Goal: Task Accomplishment & Management: Manage account settings

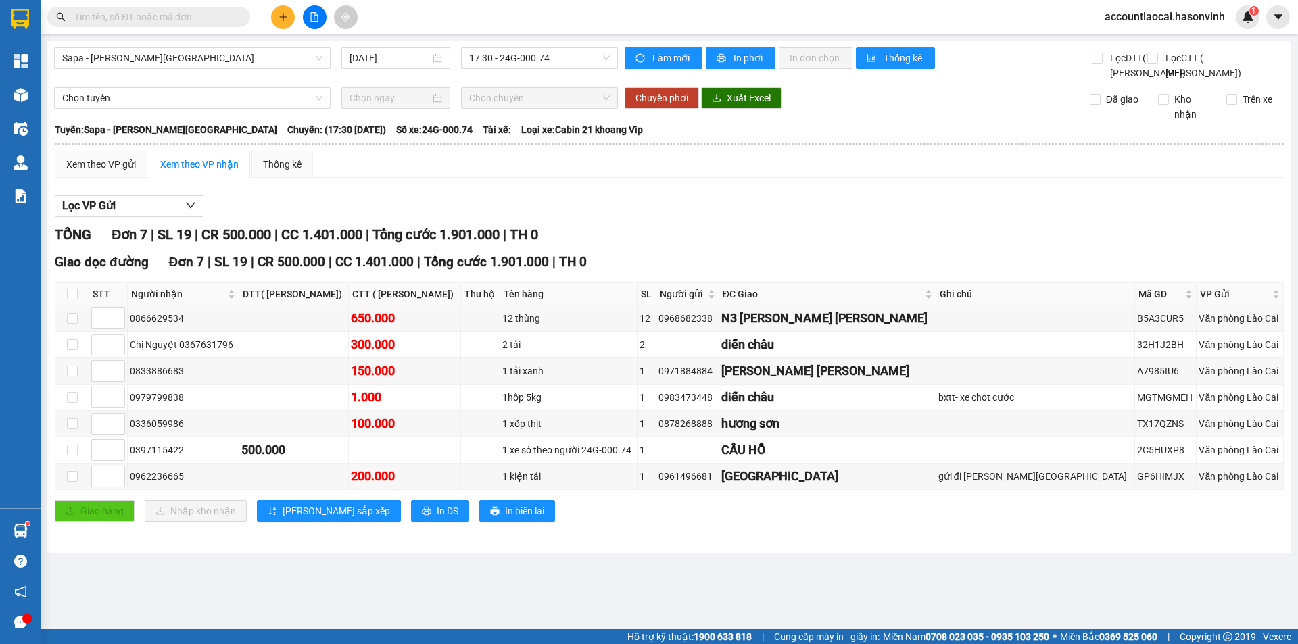
click at [151, 16] on input "text" at bounding box center [154, 16] width 160 height 15
paste input "0333603984"
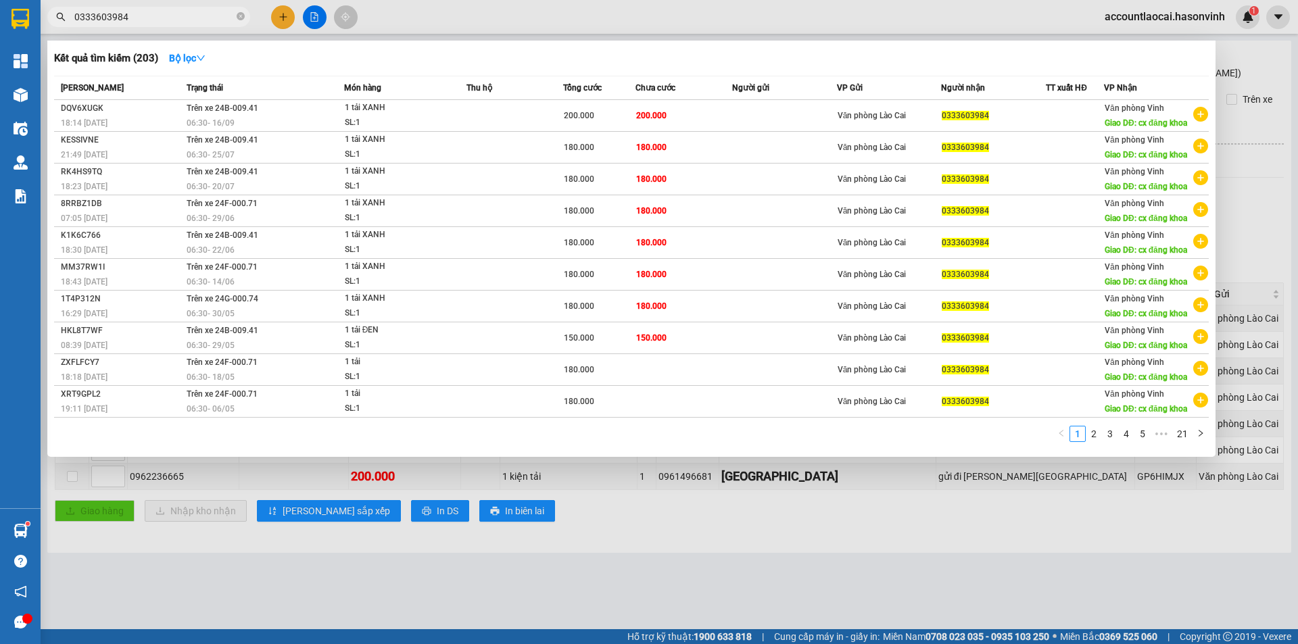
click at [1235, 72] on div at bounding box center [649, 322] width 1298 height 644
click at [141, 18] on input "0333603984" at bounding box center [154, 16] width 160 height 15
drag, startPoint x: 133, startPoint y: 17, endPoint x: 19, endPoint y: -13, distance: 117.4
click at [19, 0] on html "Kết quả tìm kiếm ( 203 ) Bộ lọc Mã ĐH Trạng thái Món hàng Thu hộ Tổng cước Chưa…" at bounding box center [649, 322] width 1298 height 644
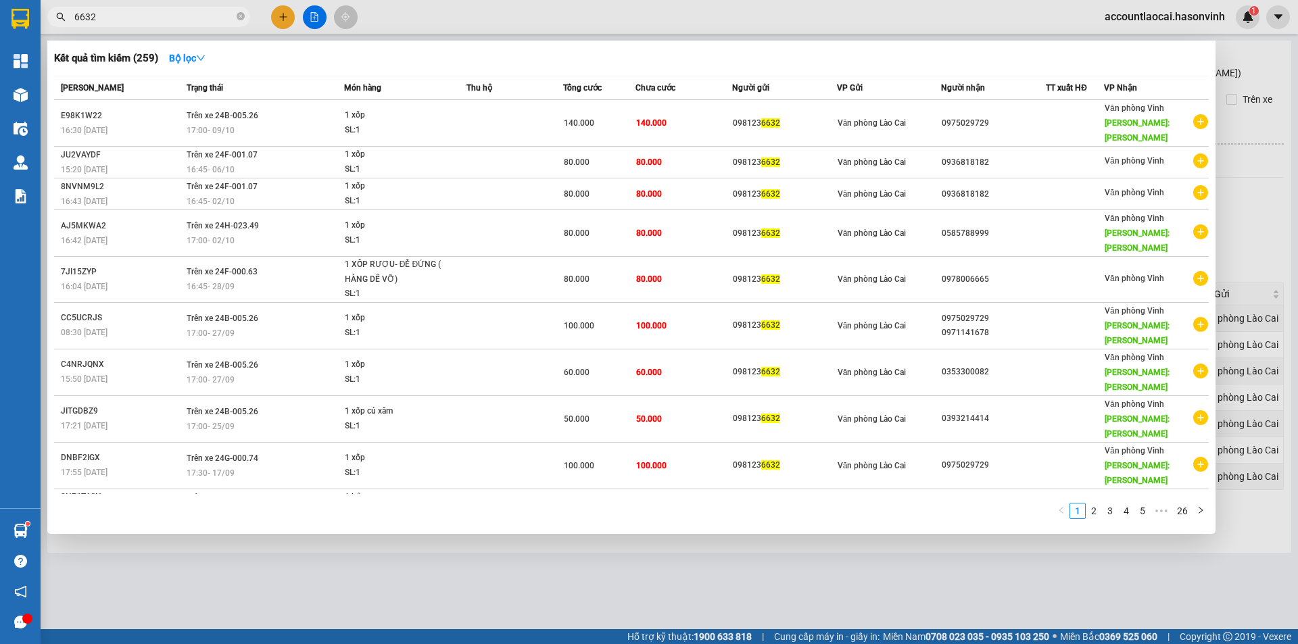
drag, startPoint x: 198, startPoint y: 19, endPoint x: 1, endPoint y: 18, distance: 197.5
click at [12, 20] on section "Kết quả tìm kiếm ( 259 ) Bộ lọc Mã ĐH Trạng thái Món hàng Thu hộ Tổng cước Chưa…" at bounding box center [649, 322] width 1298 height 644
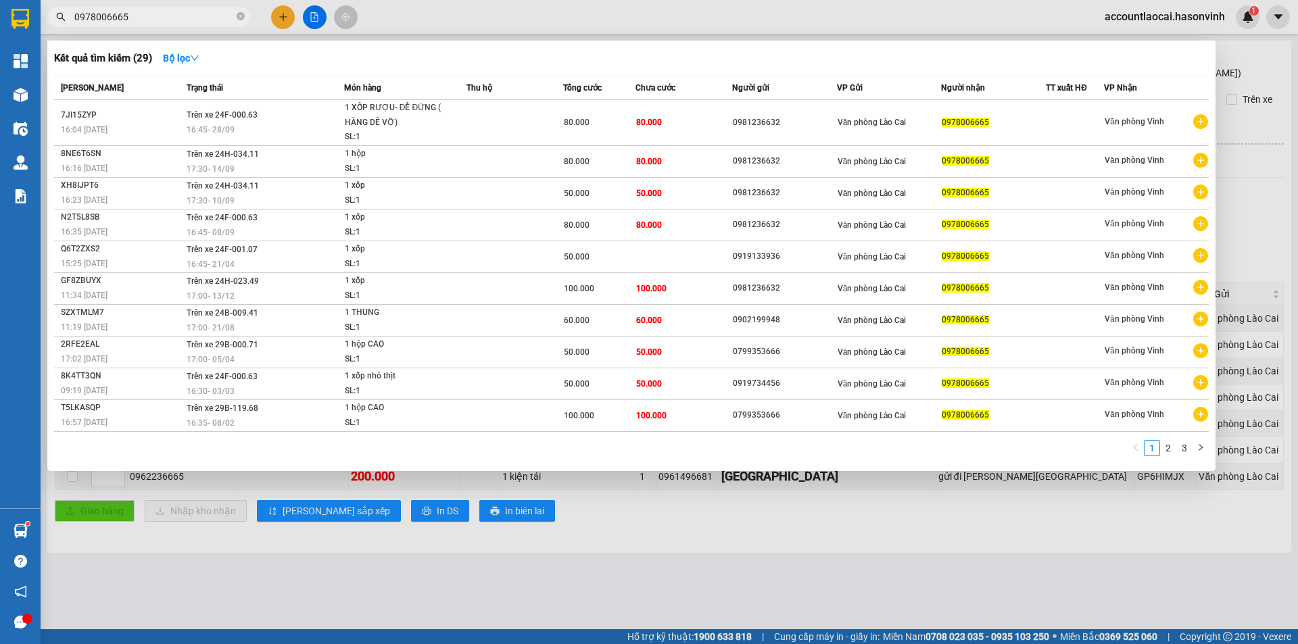
type input "0978006665"
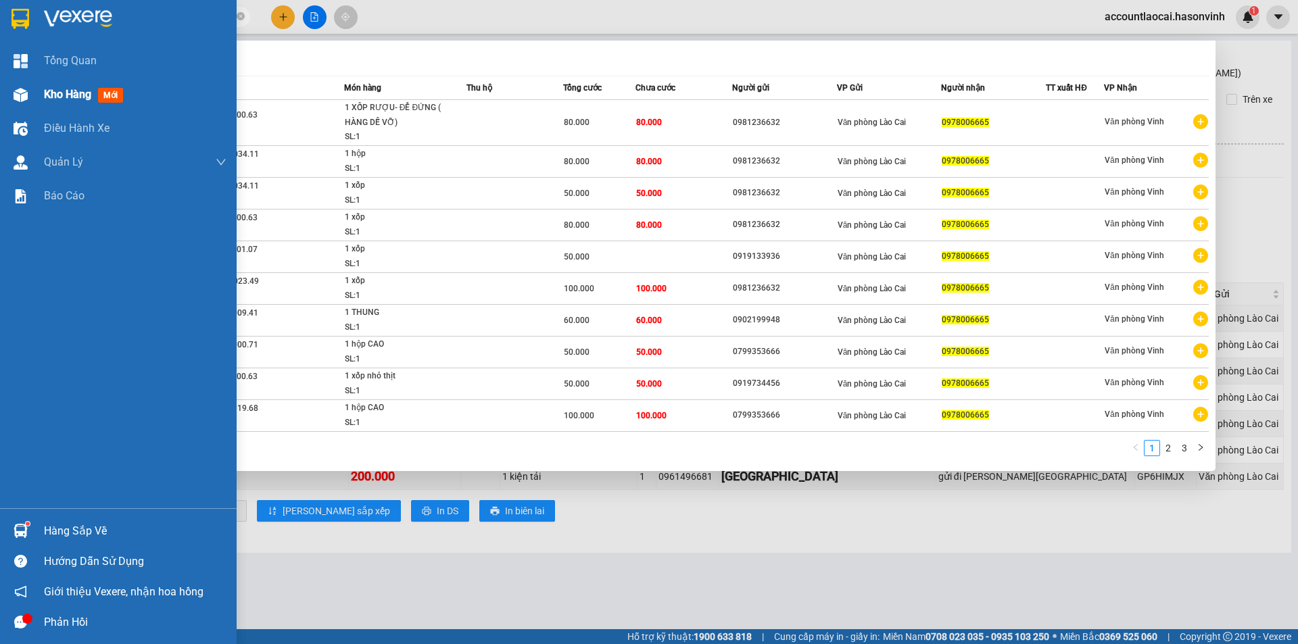
click at [10, 90] on div at bounding box center [21, 95] width 24 height 24
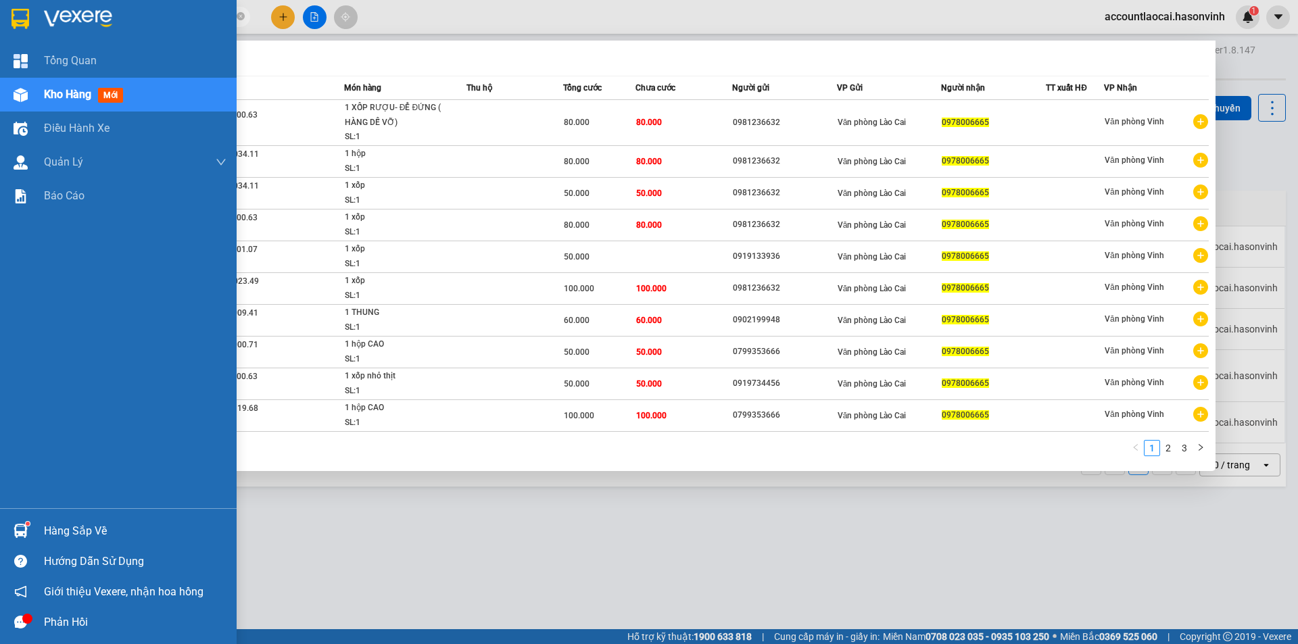
click at [15, 91] on img at bounding box center [21, 95] width 14 height 14
click at [19, 91] on img at bounding box center [21, 95] width 14 height 14
click at [19, 92] on img at bounding box center [21, 95] width 14 height 14
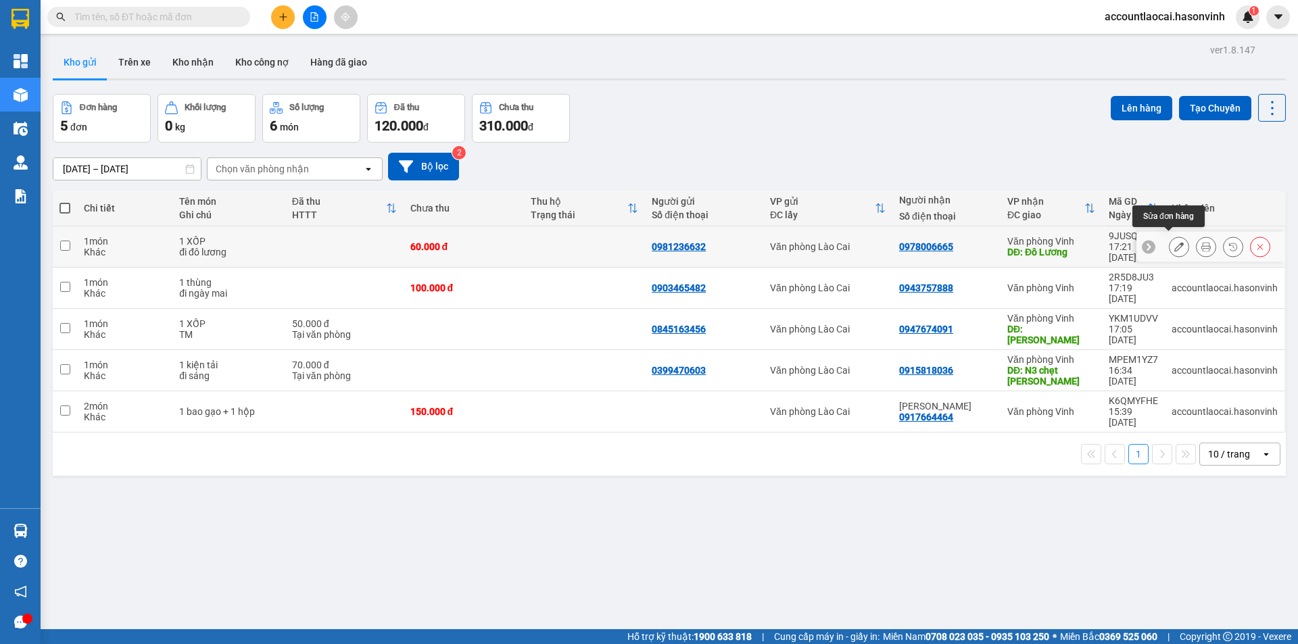
click at [1175, 243] on icon at bounding box center [1179, 246] width 9 height 9
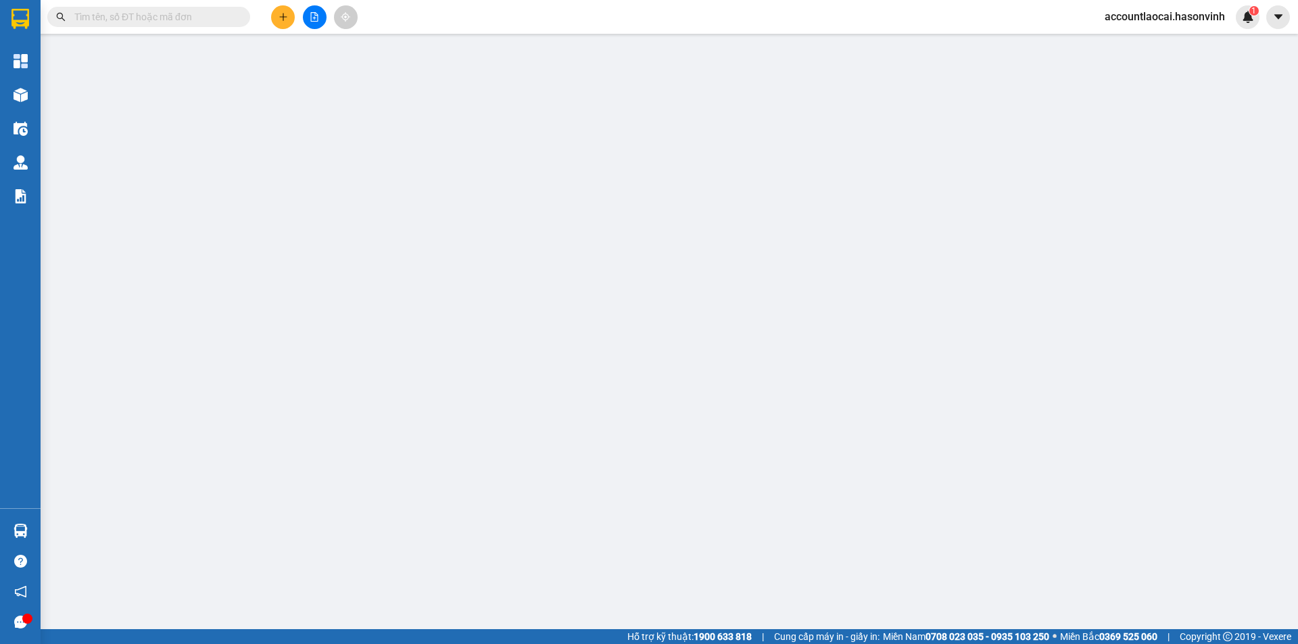
type input "0981236632"
type input "0978006665"
type input "Đô Lương"
type input "0"
type input "60.000"
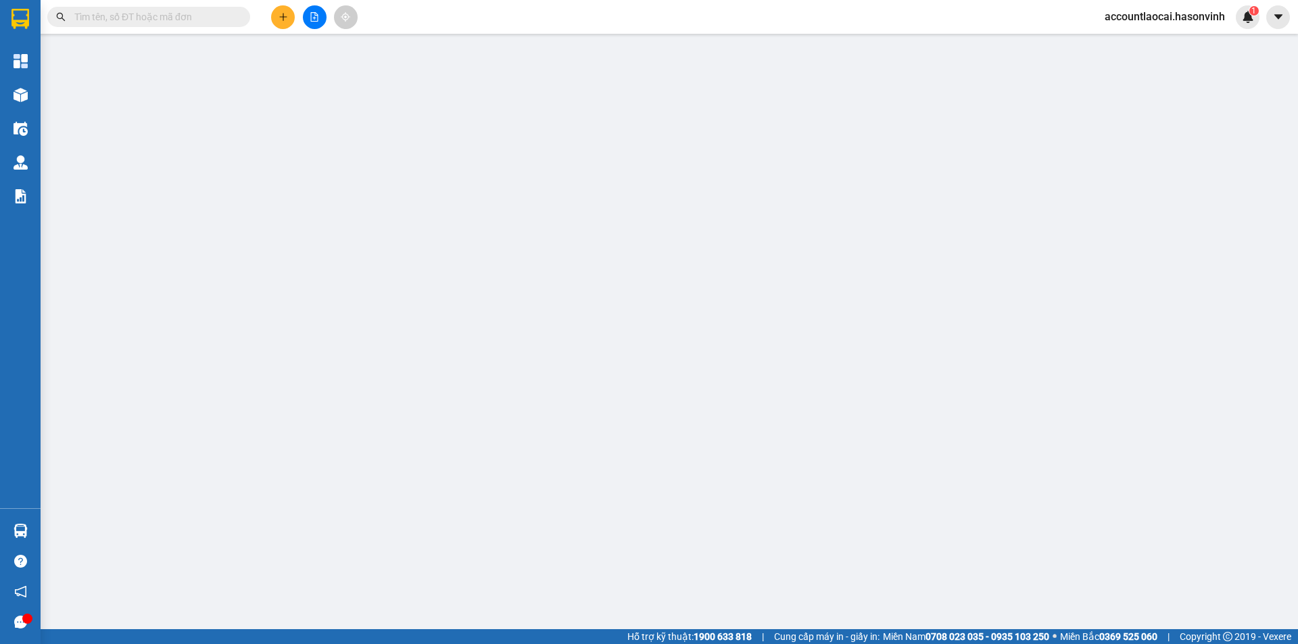
type input "60.000"
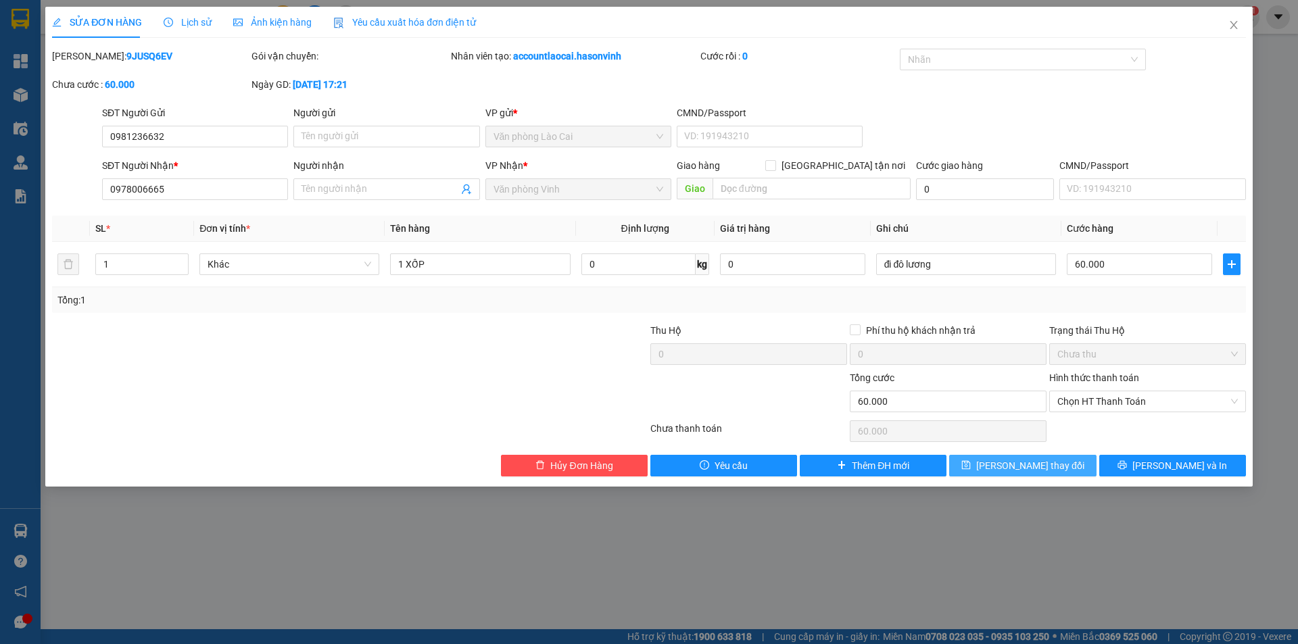
click at [1052, 465] on span "[PERSON_NAME] thay đổi" at bounding box center [1030, 465] width 108 height 15
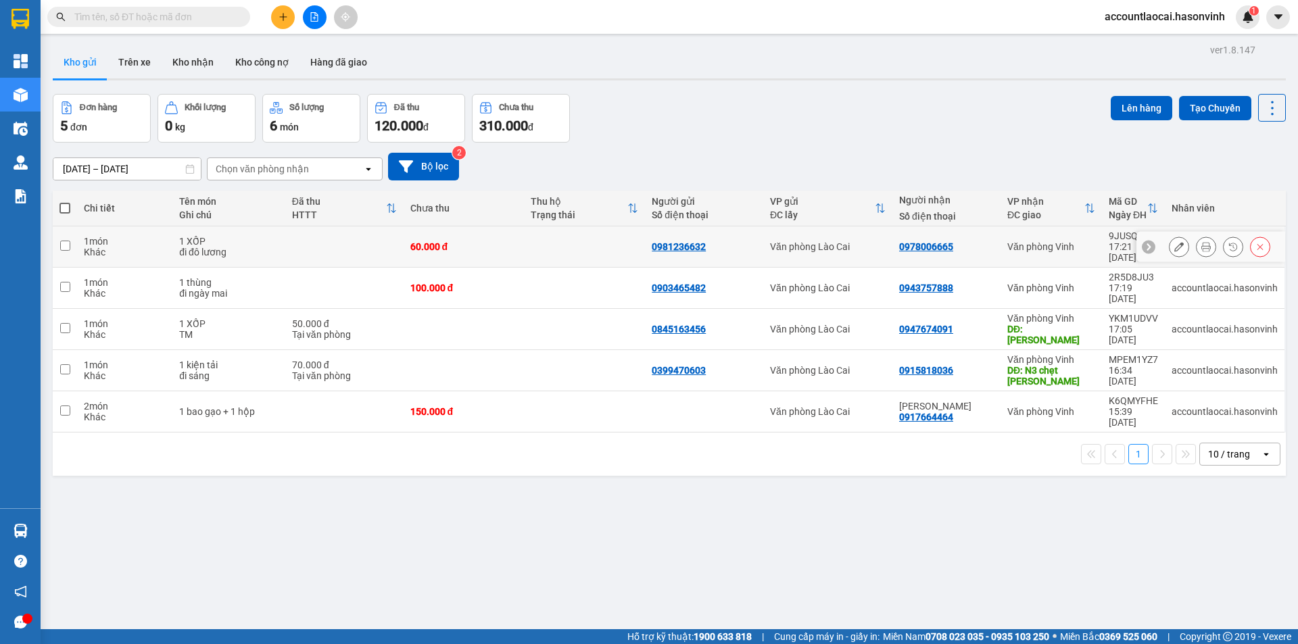
click at [377, 243] on td at bounding box center [344, 247] width 118 height 41
checkbox input "true"
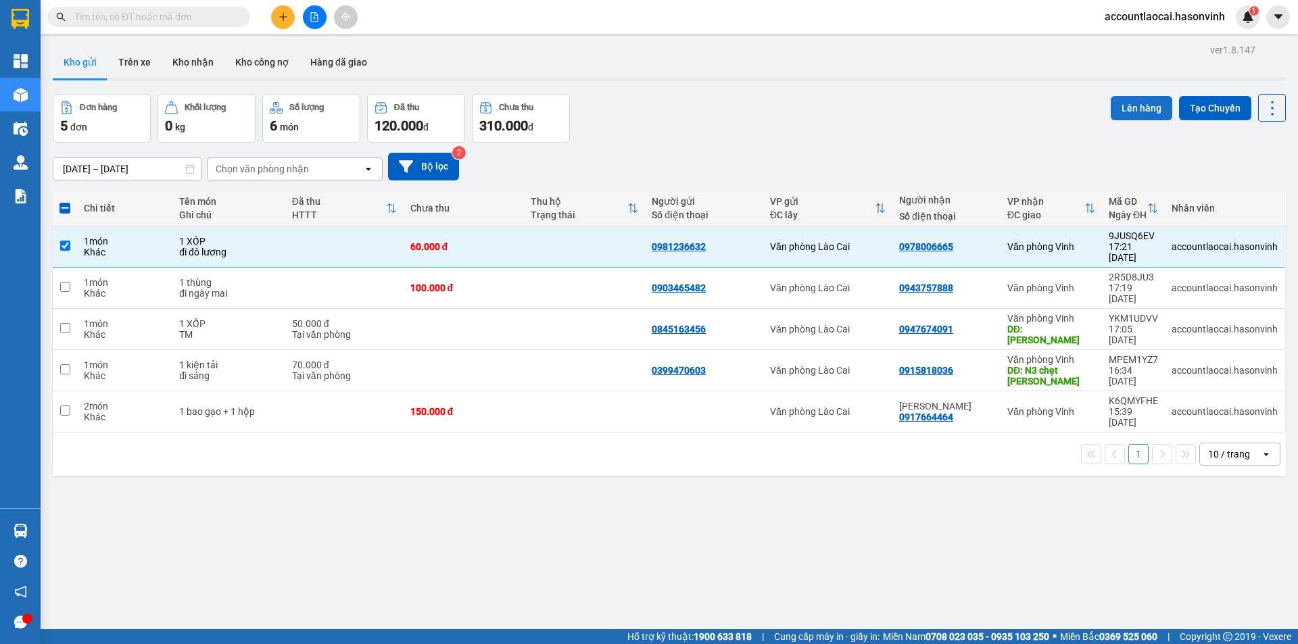
click at [1135, 101] on button "Lên hàng" at bounding box center [1142, 108] width 62 height 24
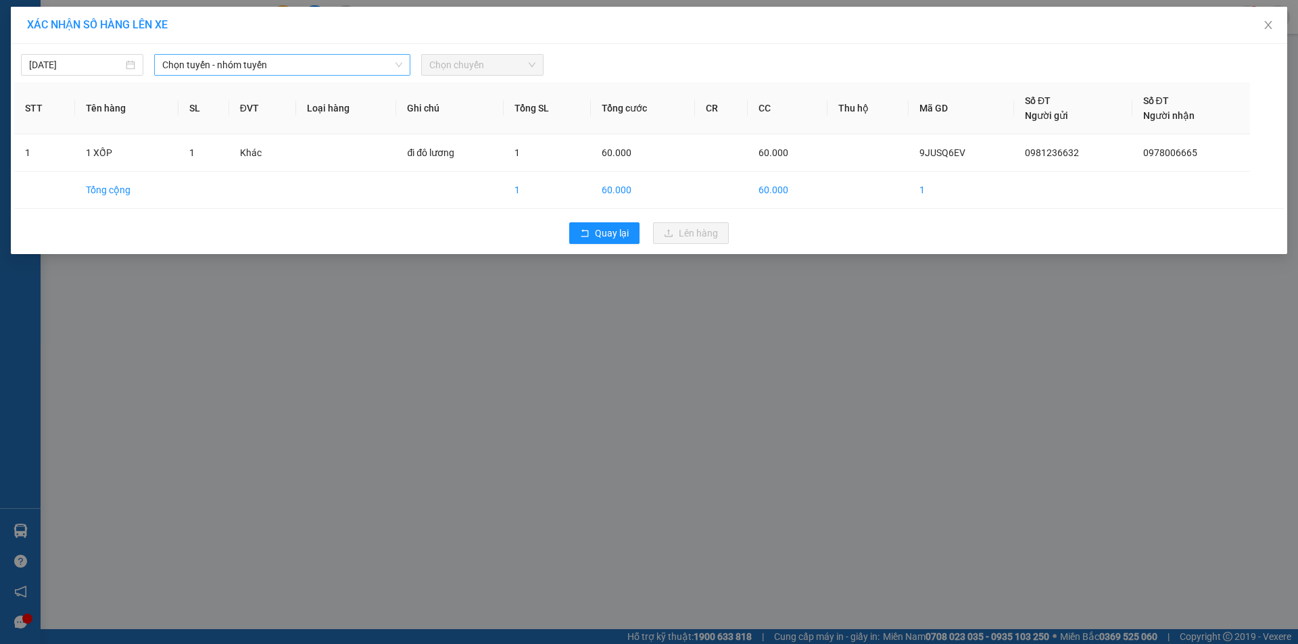
click at [219, 63] on span "Chọn tuyến - nhóm tuyến" at bounding box center [282, 65] width 240 height 20
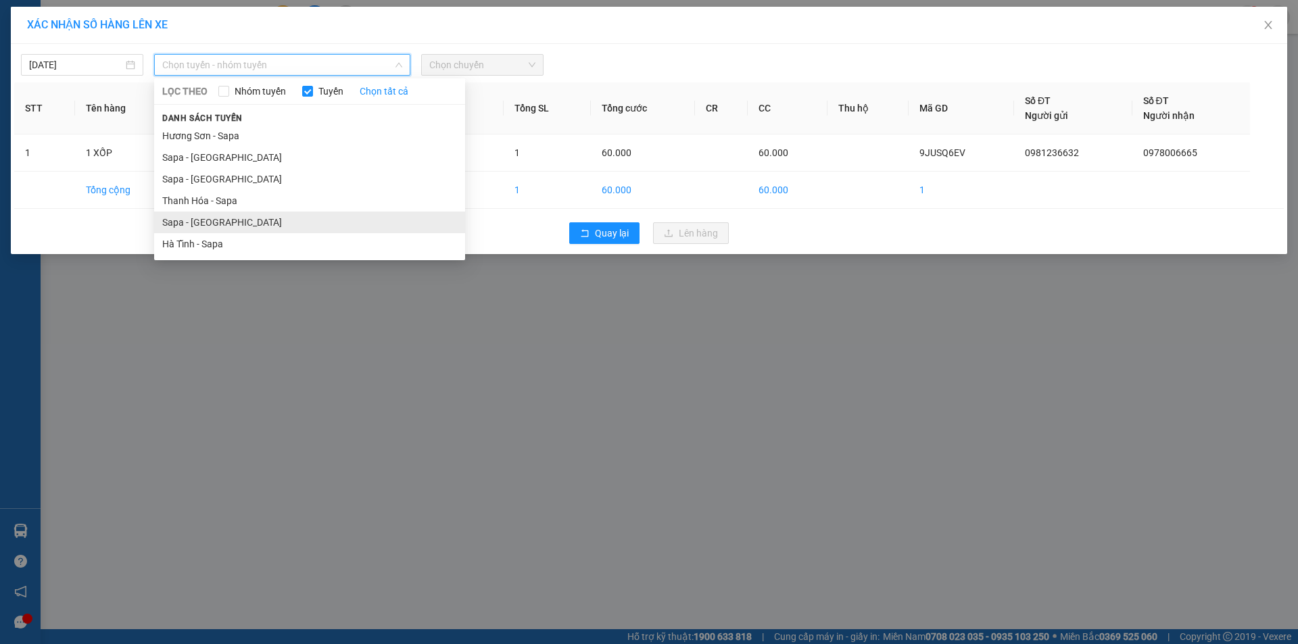
click at [221, 217] on li "Sapa - [GEOGRAPHIC_DATA]" at bounding box center [309, 223] width 311 height 22
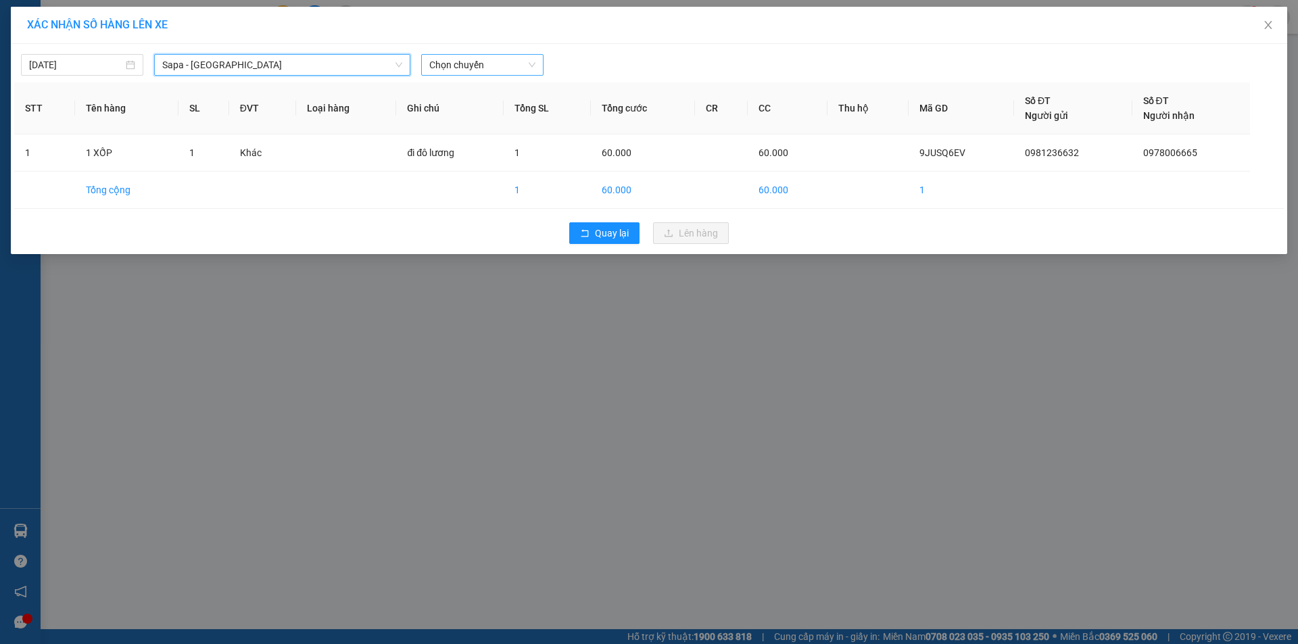
click at [486, 70] on span "Chọn chuyến" at bounding box center [482, 65] width 106 height 20
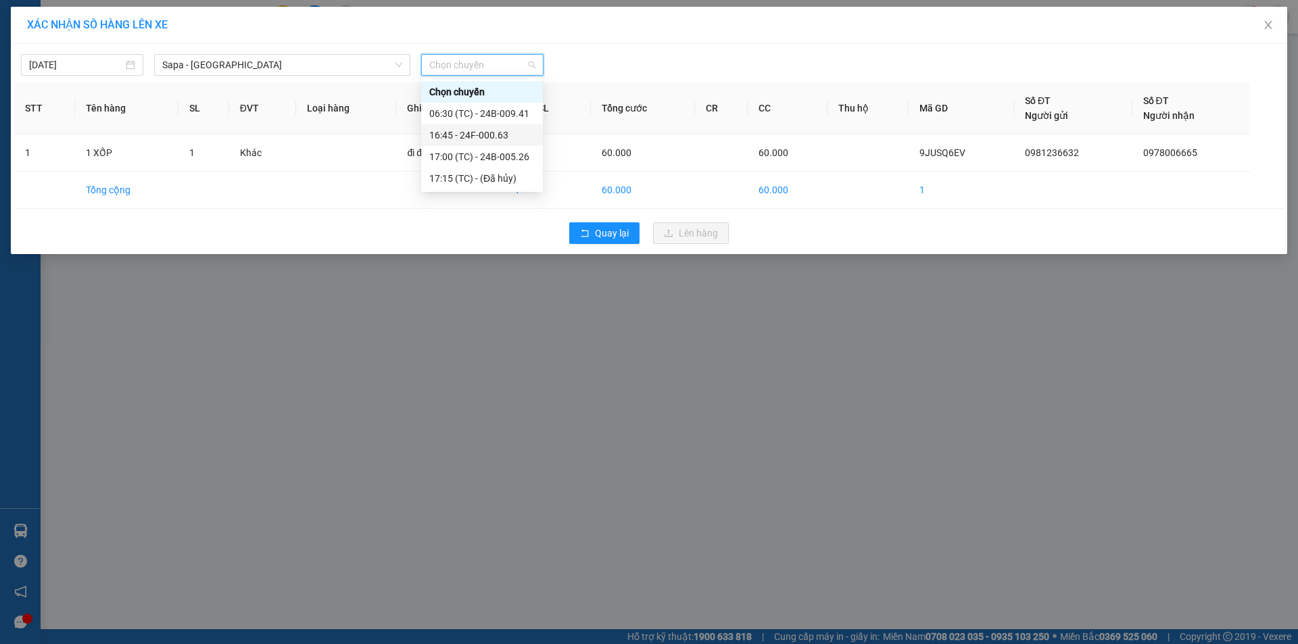
click at [487, 136] on div "16:45 - 24F-000.63" at bounding box center [481, 135] width 105 height 15
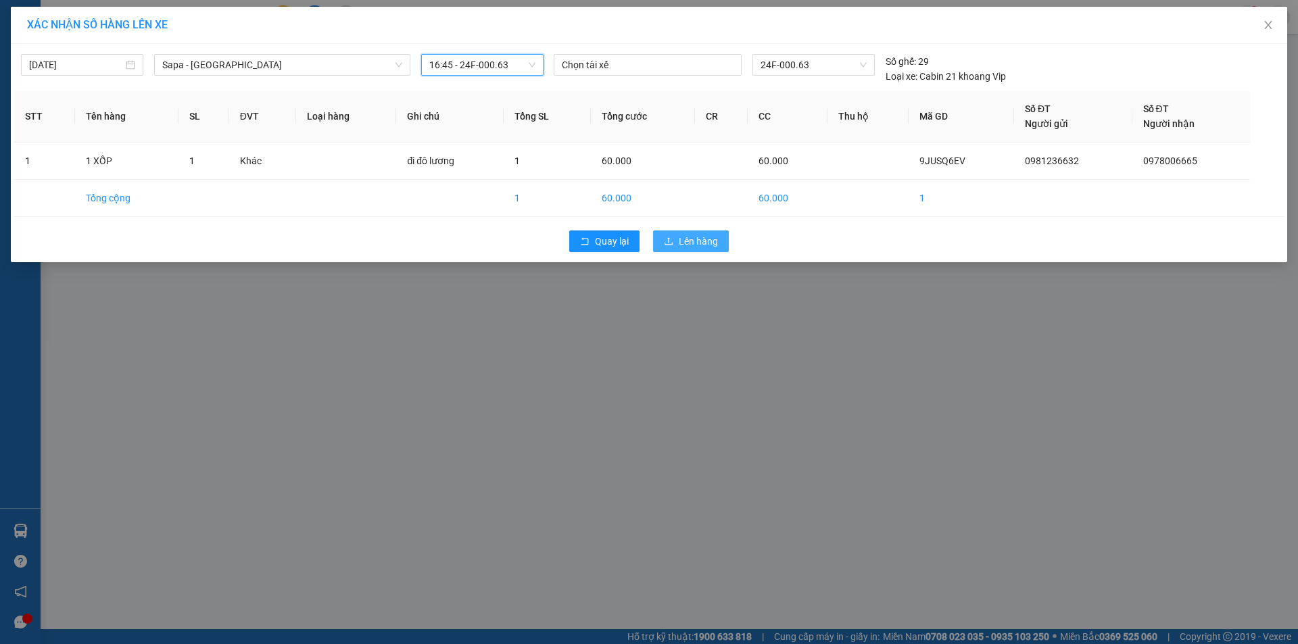
drag, startPoint x: 672, startPoint y: 243, endPoint x: 680, endPoint y: 236, distance: 11.0
click at [673, 243] on icon "upload" at bounding box center [668, 241] width 9 height 9
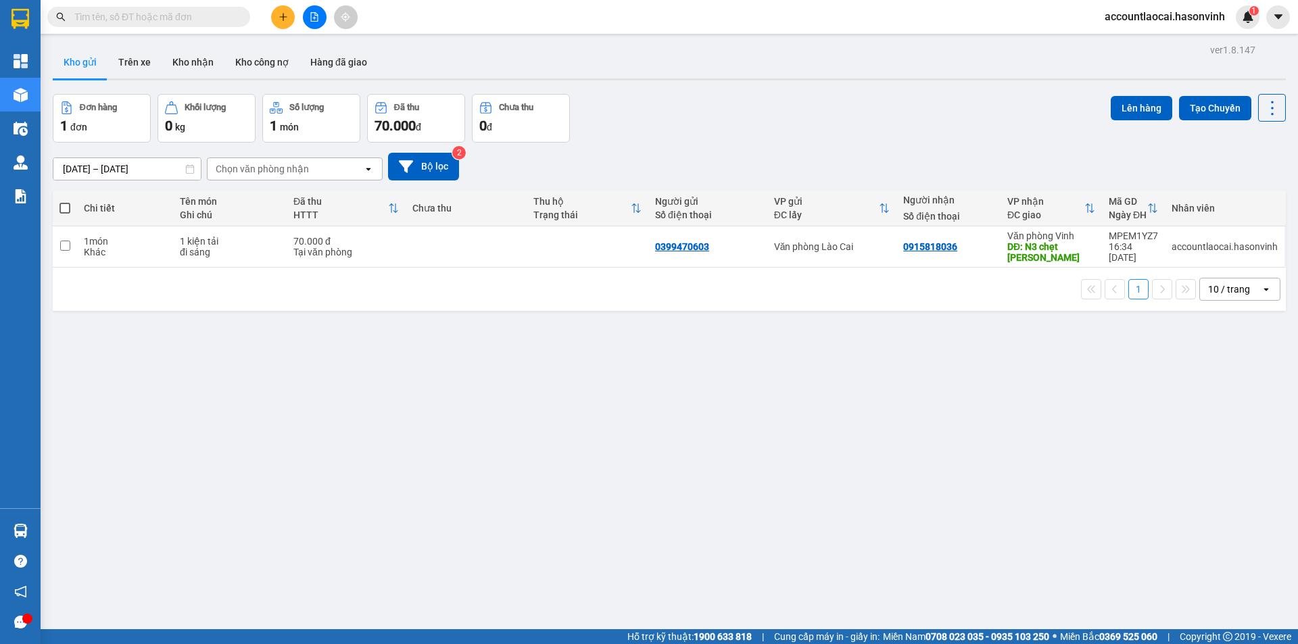
click at [312, 21] on icon "file-add" at bounding box center [314, 16] width 7 height 9
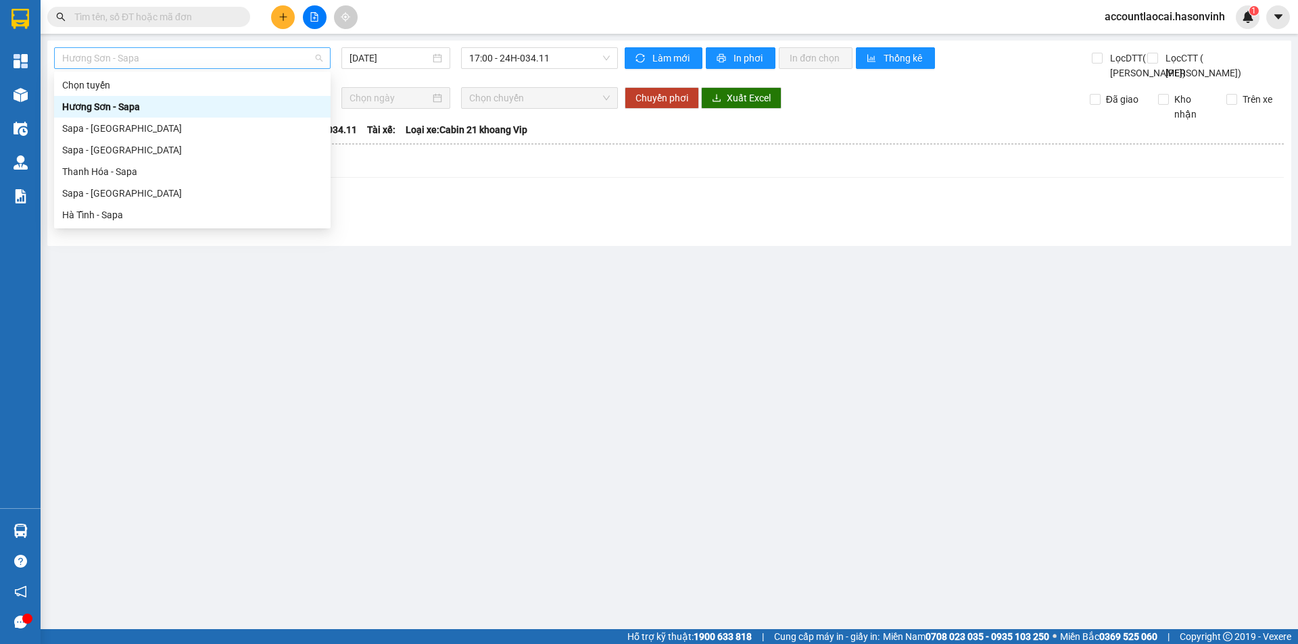
click at [128, 67] on span "Hương Sơn - Sapa" at bounding box center [192, 58] width 260 height 20
click at [128, 129] on div "Sapa - [GEOGRAPHIC_DATA]" at bounding box center [192, 128] width 260 height 15
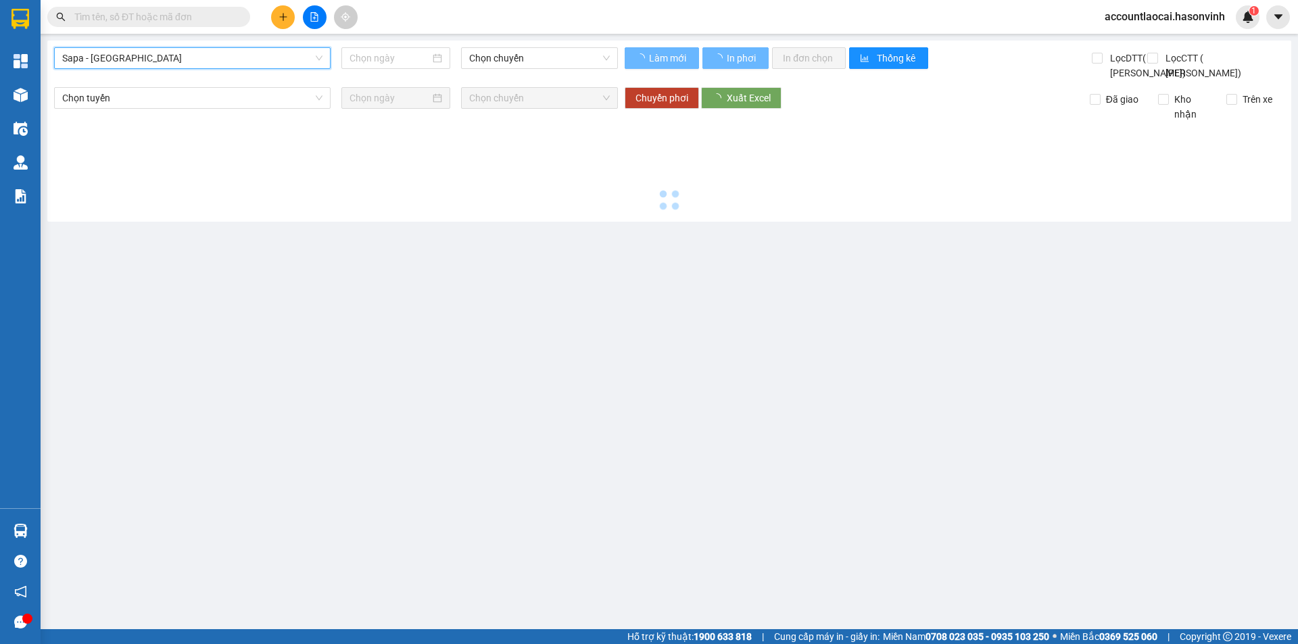
type input "[DATE]"
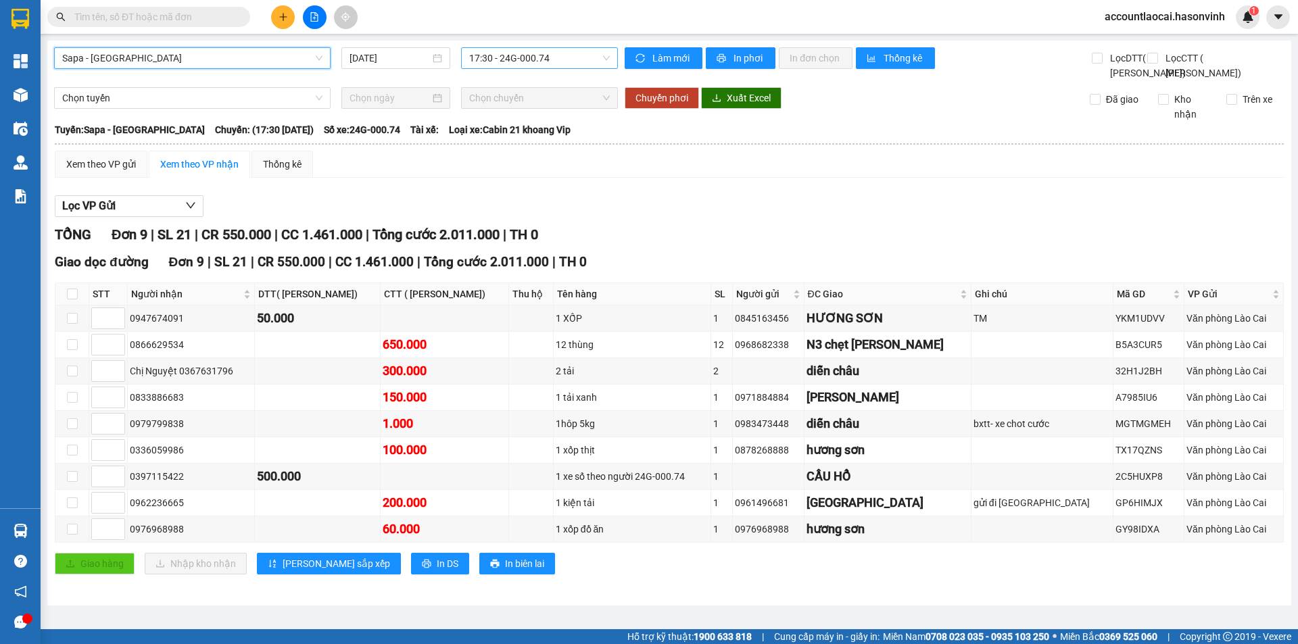
click at [548, 54] on span "17:30 - 24G-000.74" at bounding box center [539, 58] width 141 height 20
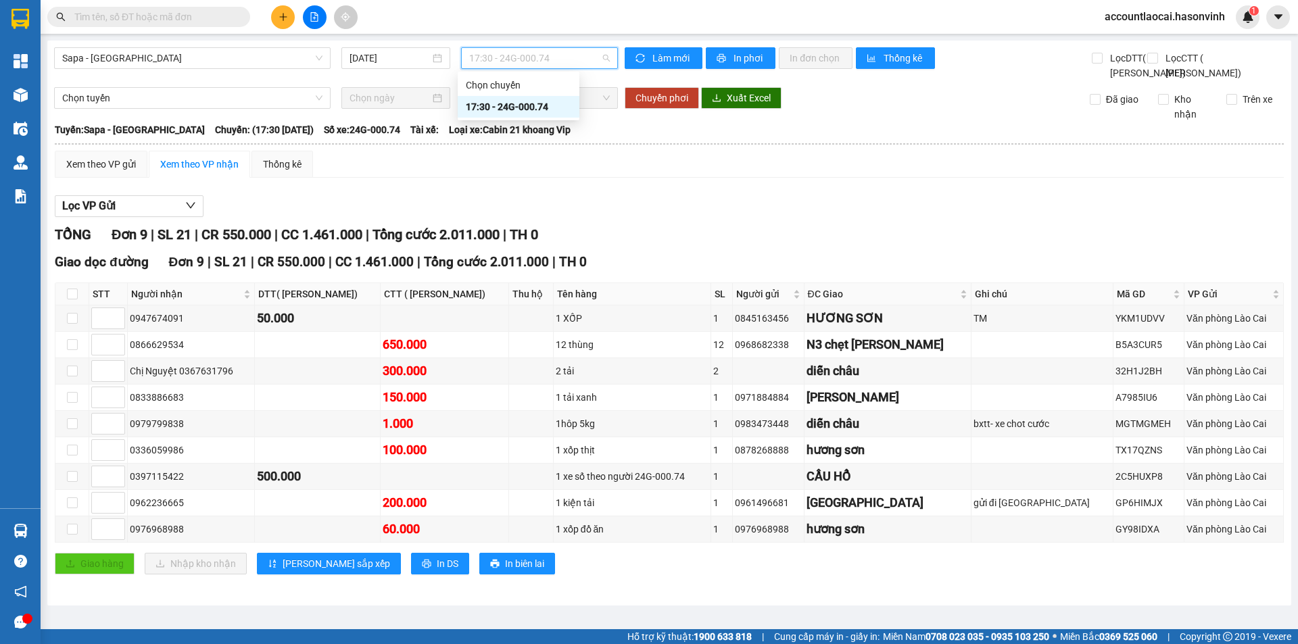
click at [536, 100] on div "17:30 - 24G-000.74" at bounding box center [518, 106] width 105 height 15
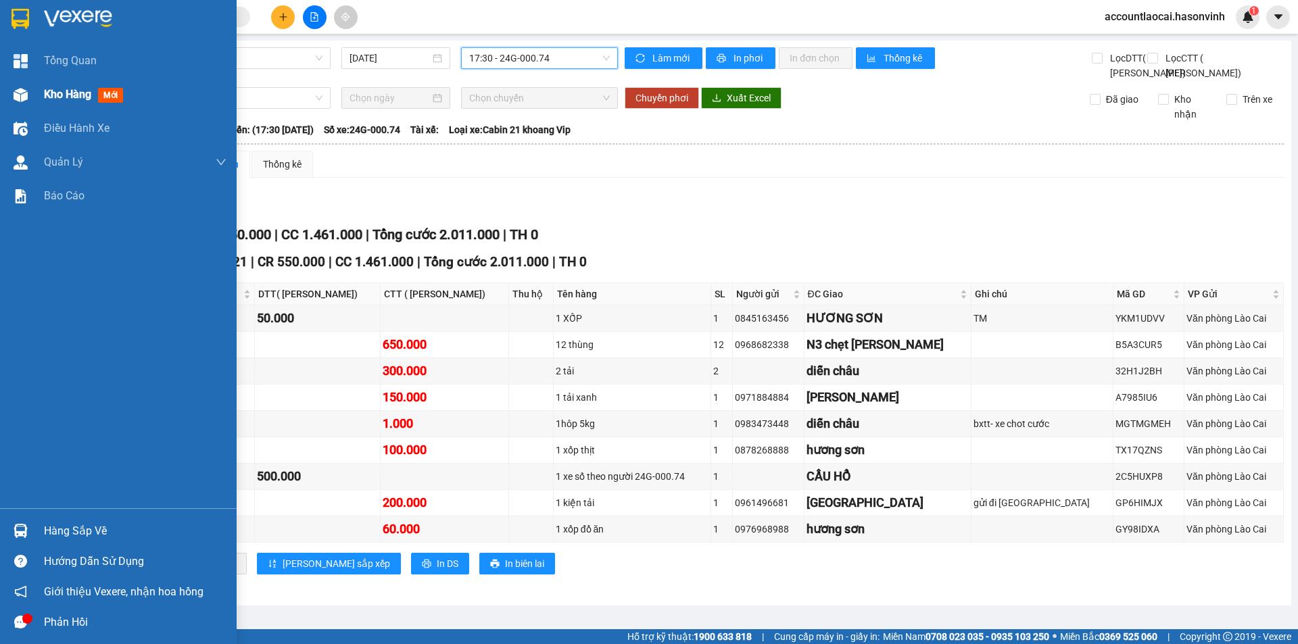
click at [63, 97] on span "Kho hàng" at bounding box center [67, 94] width 47 height 13
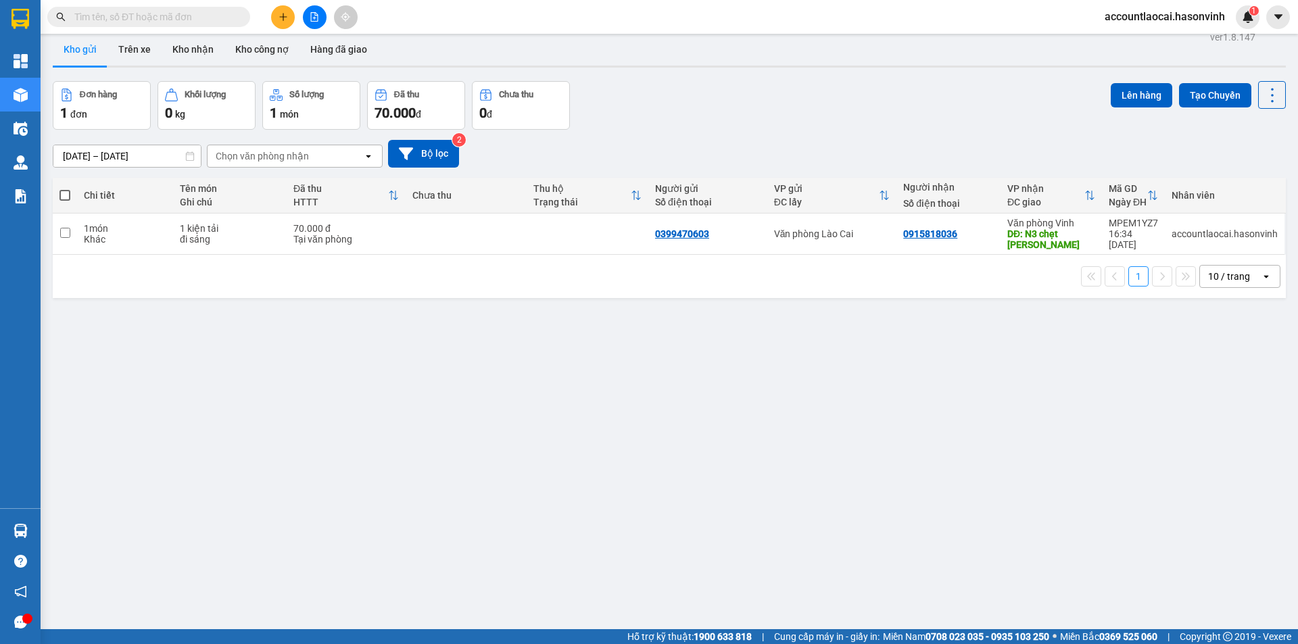
click at [160, 19] on input "text" at bounding box center [154, 16] width 160 height 15
click at [162, 18] on input "text" at bounding box center [154, 16] width 160 height 15
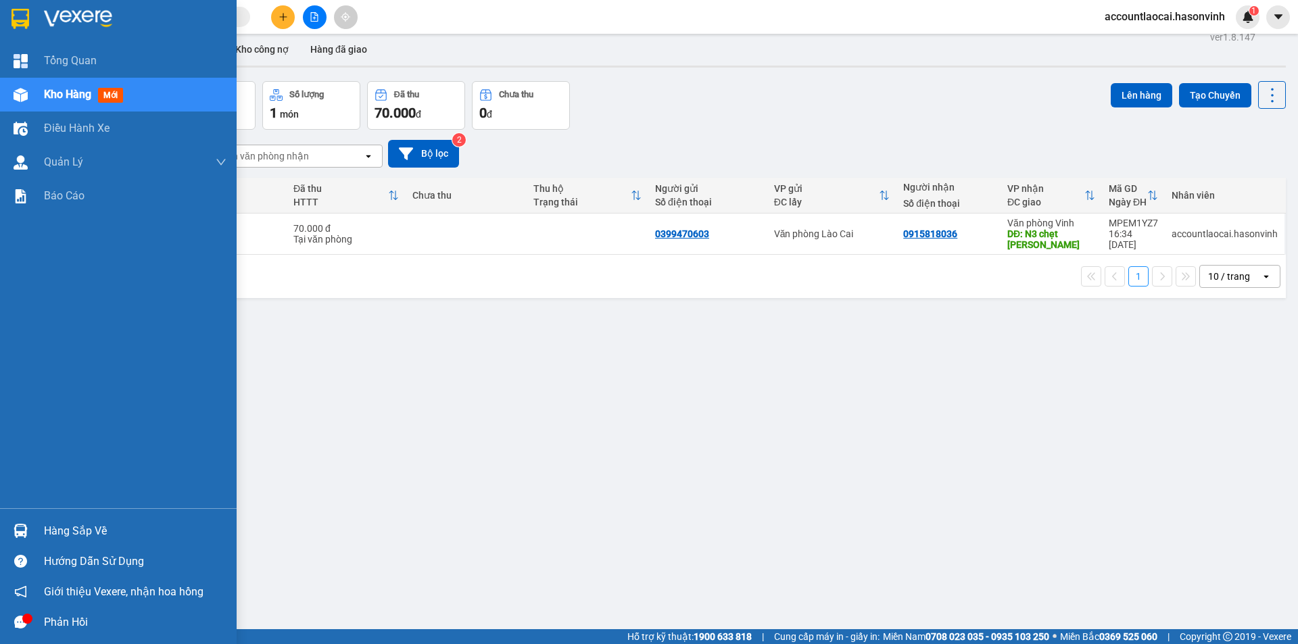
click at [32, 93] on div at bounding box center [21, 95] width 24 height 24
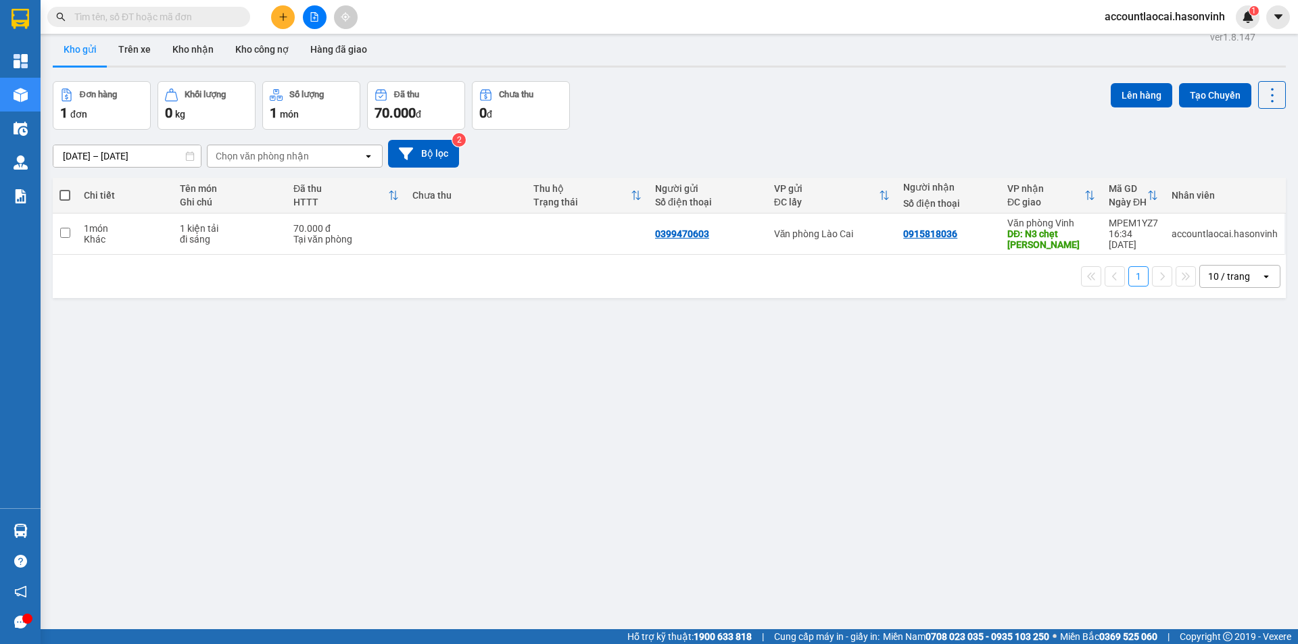
click at [307, 18] on button at bounding box center [315, 17] width 24 height 24
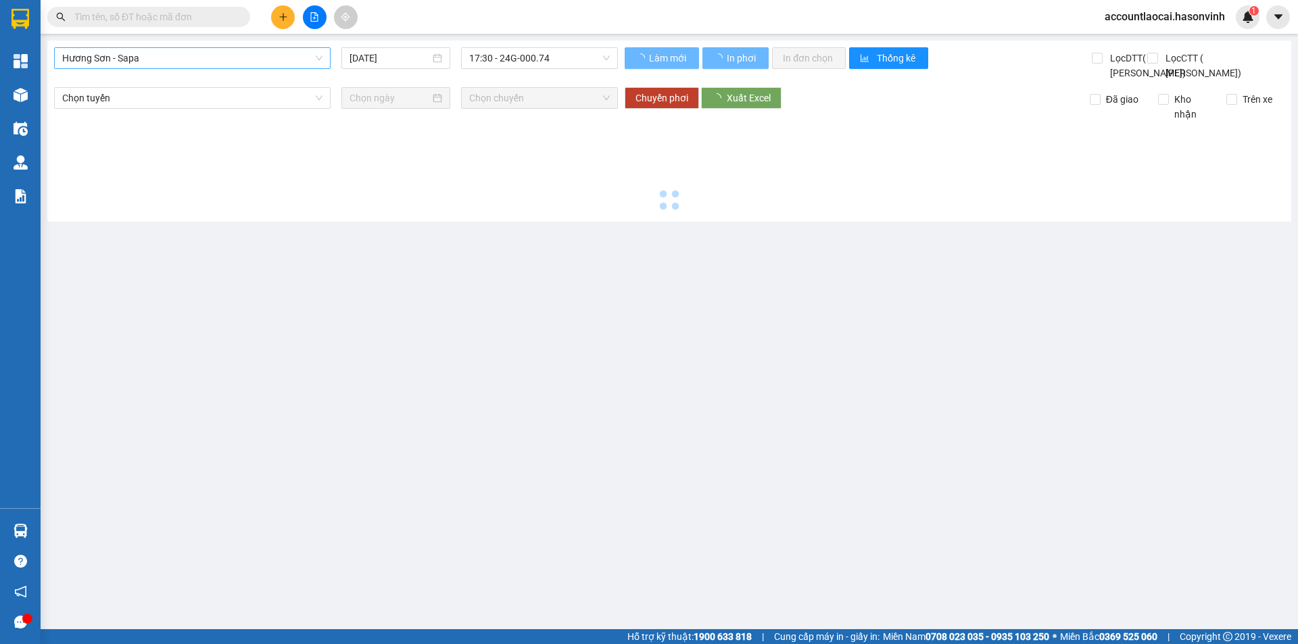
click at [134, 60] on span "Hương Sơn - Sapa" at bounding box center [192, 58] width 260 height 20
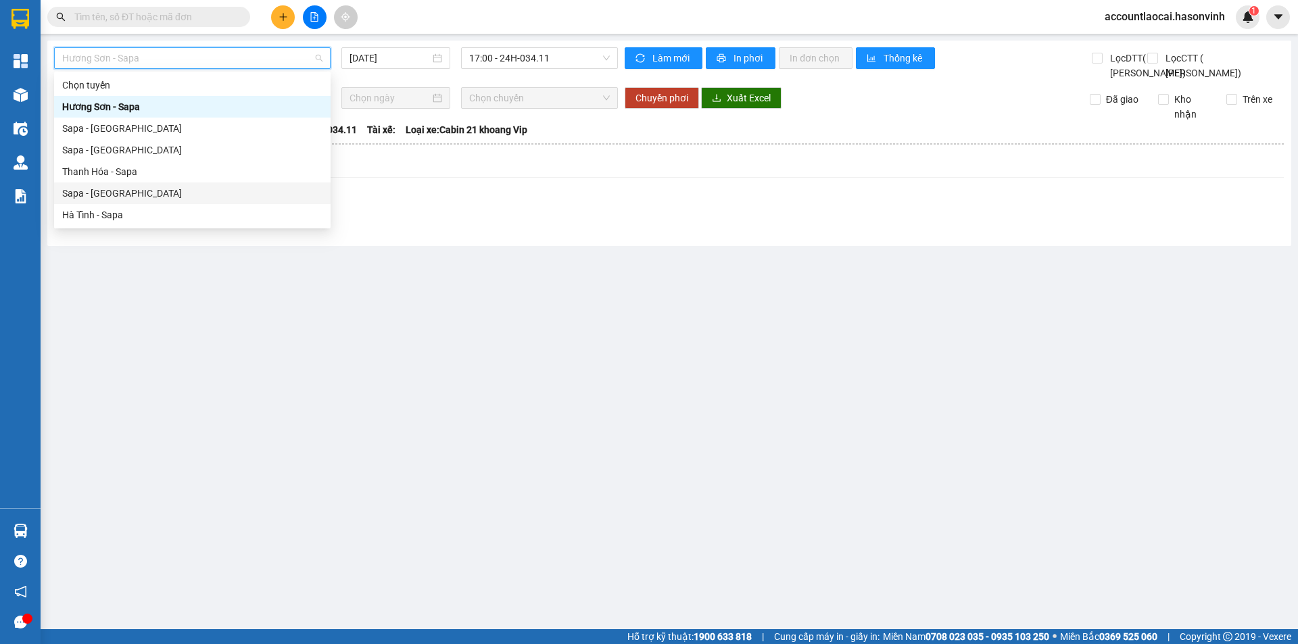
click at [140, 197] on div "Sapa - [GEOGRAPHIC_DATA]" at bounding box center [192, 193] width 260 height 15
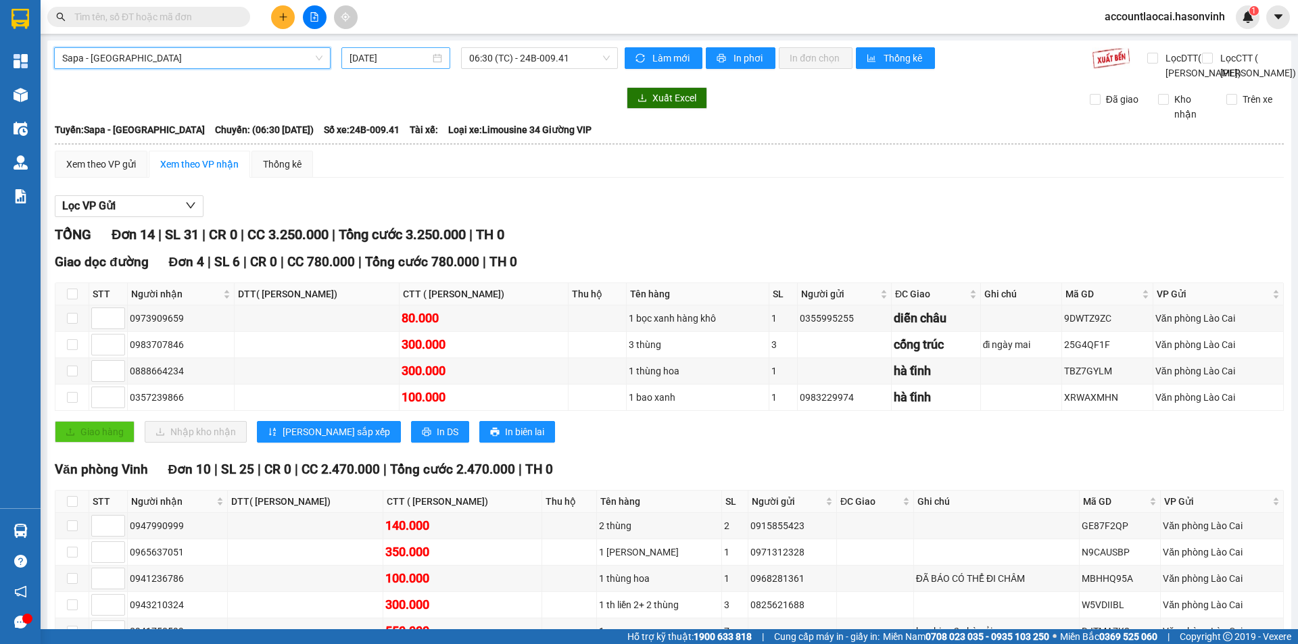
click at [356, 61] on input "[DATE]" at bounding box center [390, 58] width 80 height 15
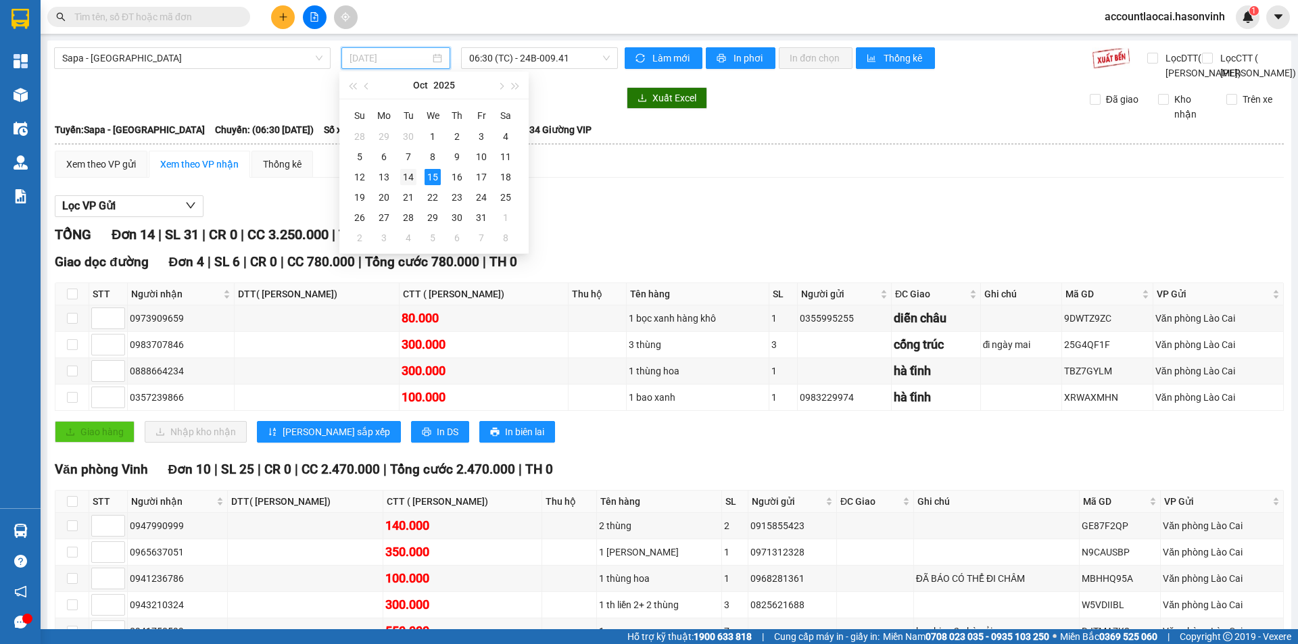
click at [415, 183] on div "14" at bounding box center [408, 177] width 16 height 16
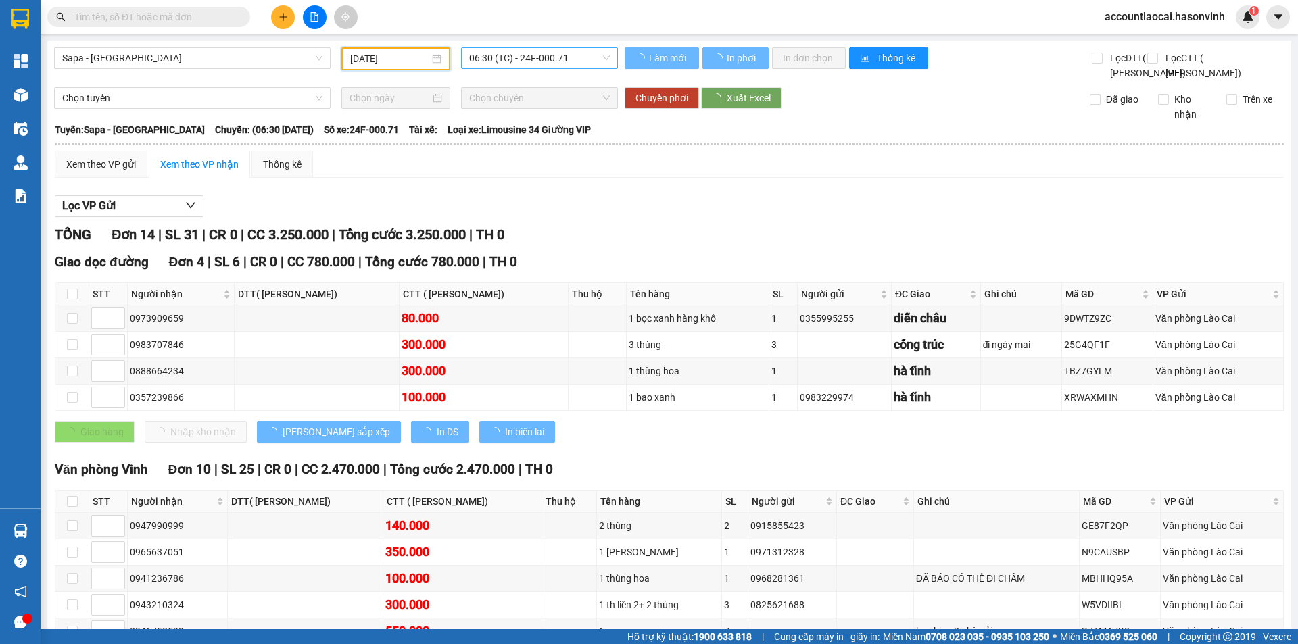
type input "[DATE]"
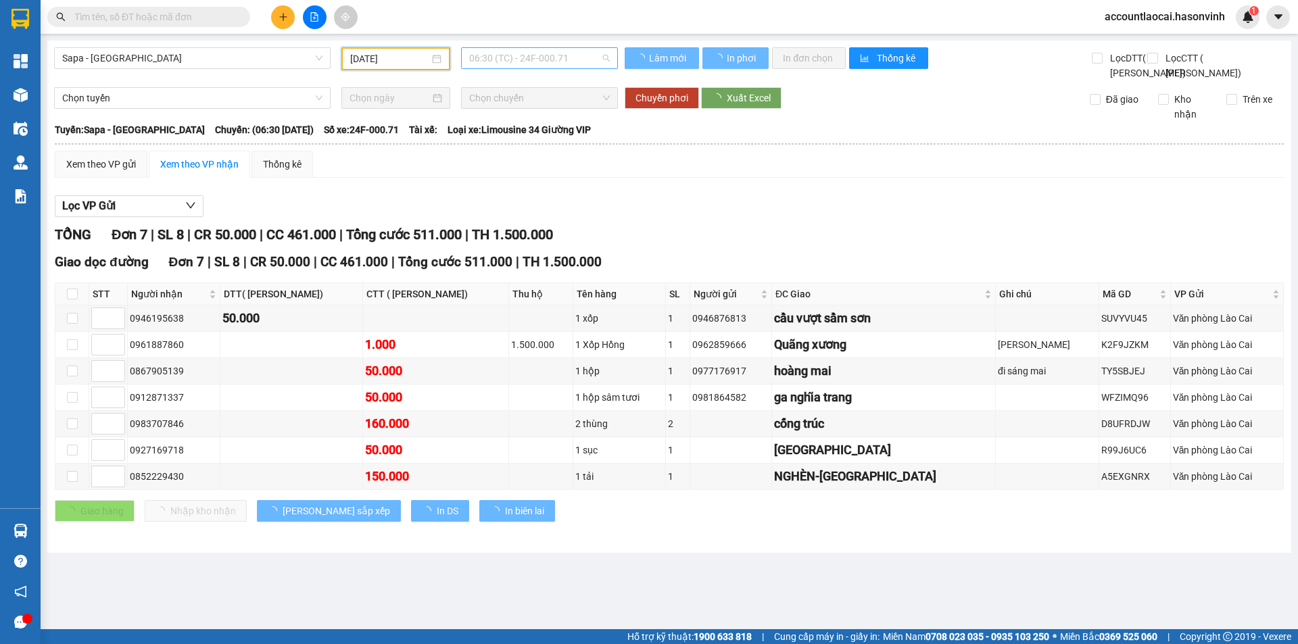
click at [507, 49] on span "06:30 (TC) - 24F-000.71" at bounding box center [539, 58] width 141 height 20
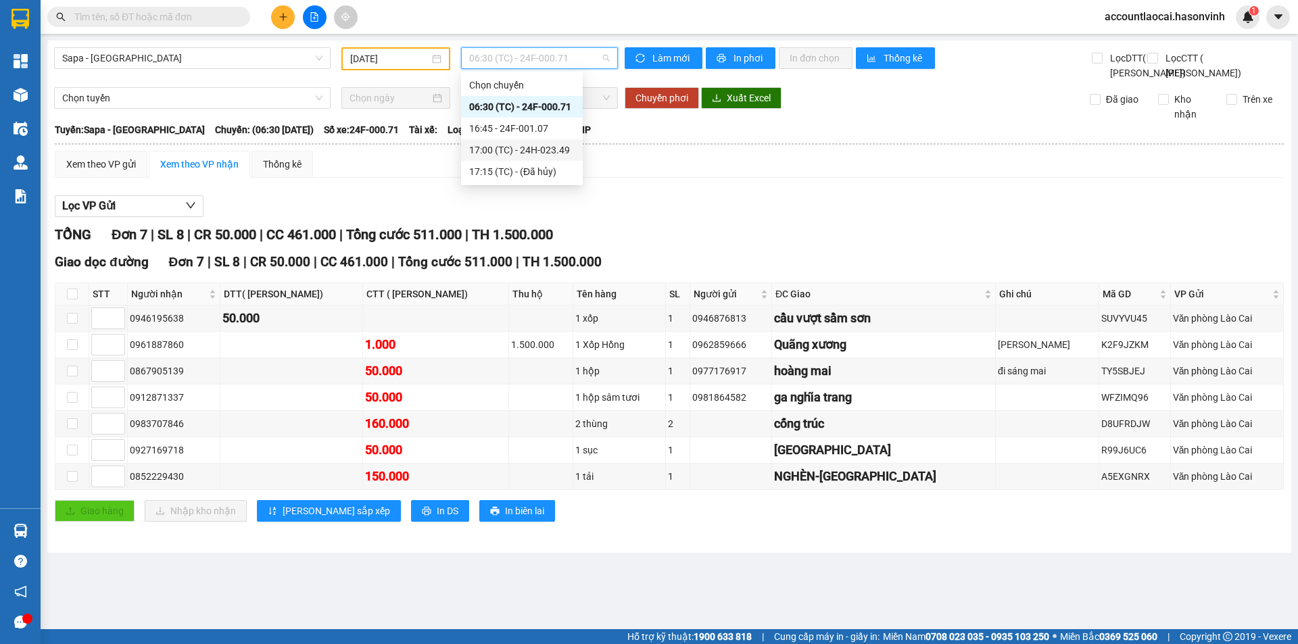
click at [516, 150] on div "17:00 (TC) - 24H-023.49" at bounding box center [521, 150] width 105 height 15
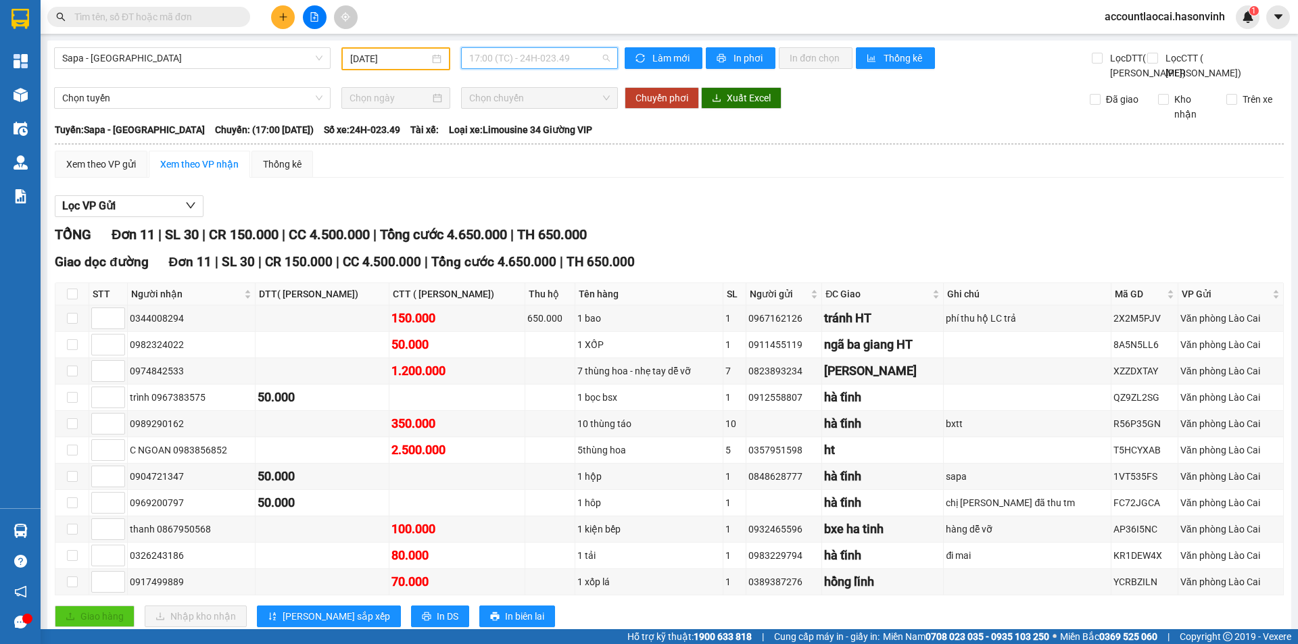
click at [503, 55] on span "17:00 (TC) - 24H-023.49" at bounding box center [539, 58] width 141 height 20
click at [507, 150] on div "17:00 (TC) - 24H-023.49" at bounding box center [518, 150] width 105 height 15
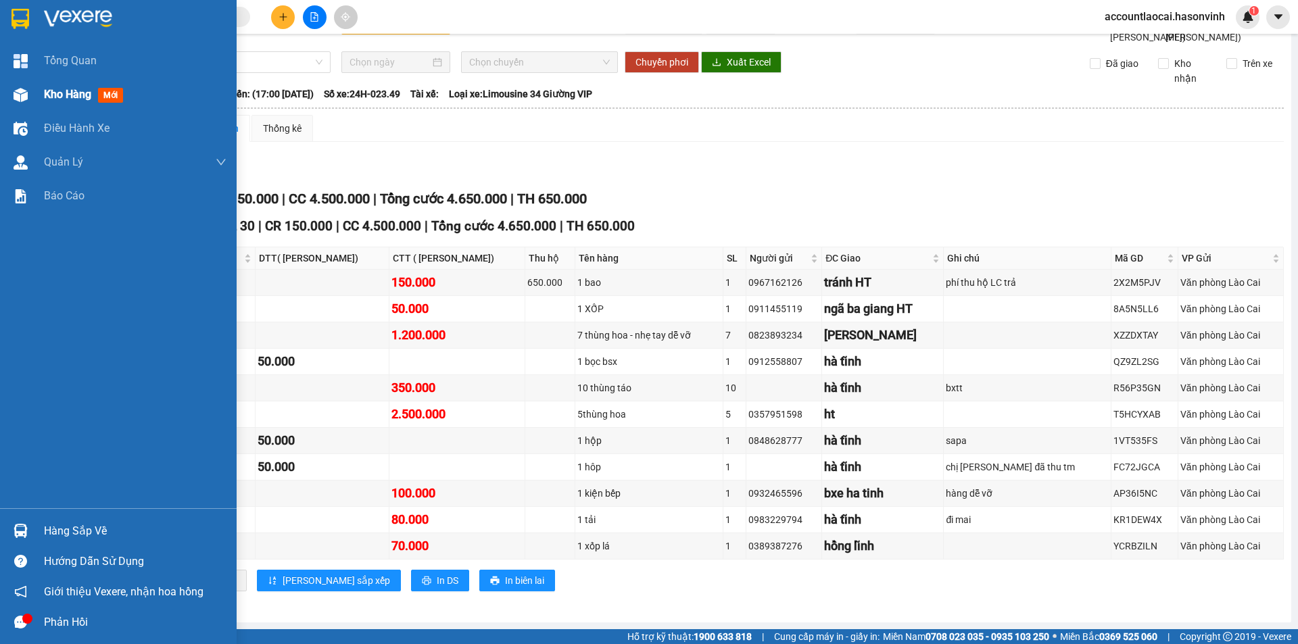
click at [47, 85] on div "Kho hàng mới" at bounding box center [135, 95] width 183 height 34
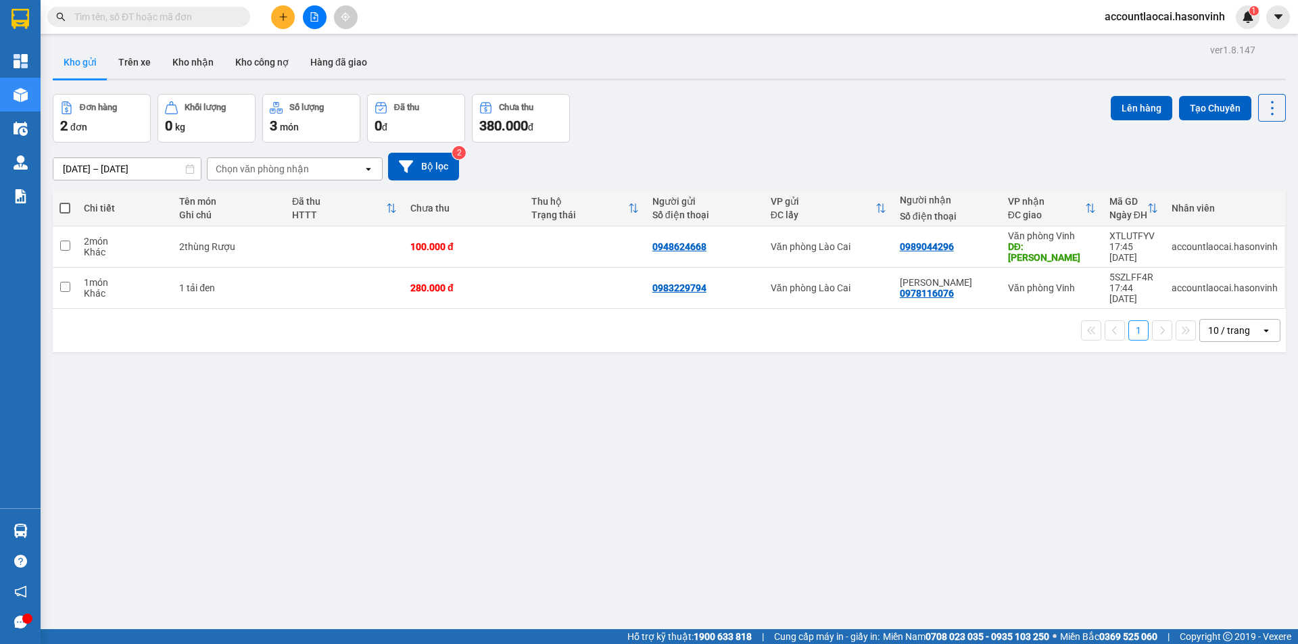
click at [183, 24] on span at bounding box center [148, 17] width 203 height 20
drag, startPoint x: 174, startPoint y: 15, endPoint x: 167, endPoint y: 24, distance: 11.5
click at [170, 26] on span at bounding box center [148, 17] width 203 height 20
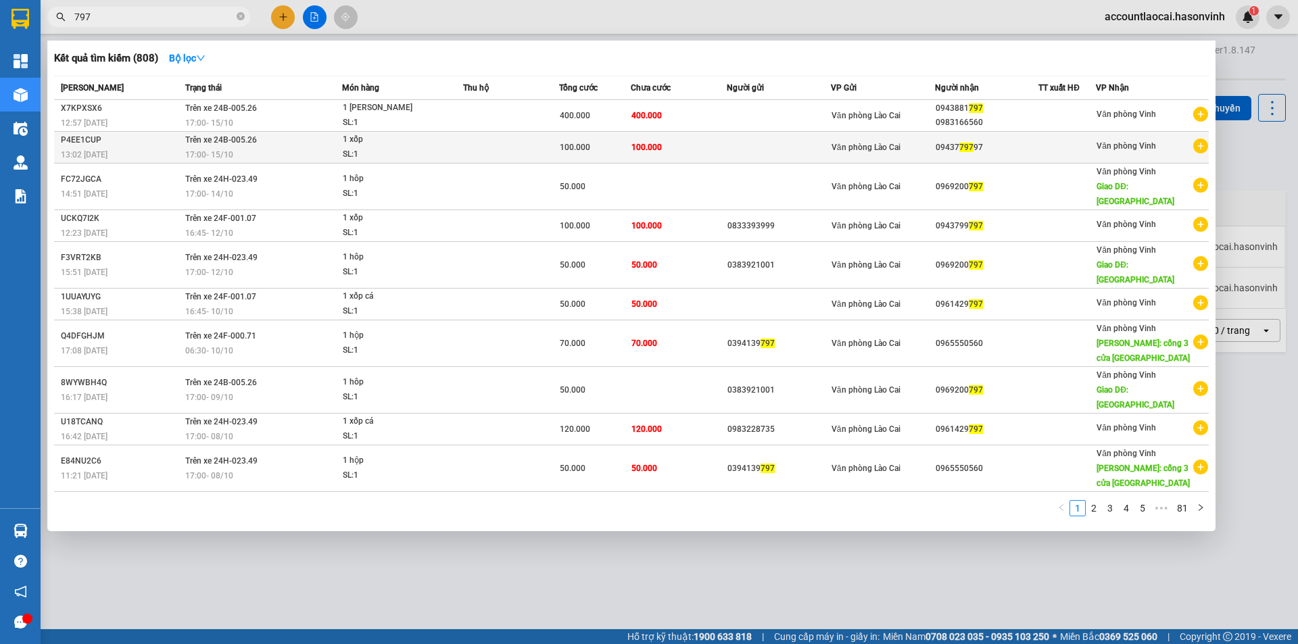
type input "797"
click at [462, 146] on span "1 xốp SL: 1" at bounding box center [403, 147] width 120 height 29
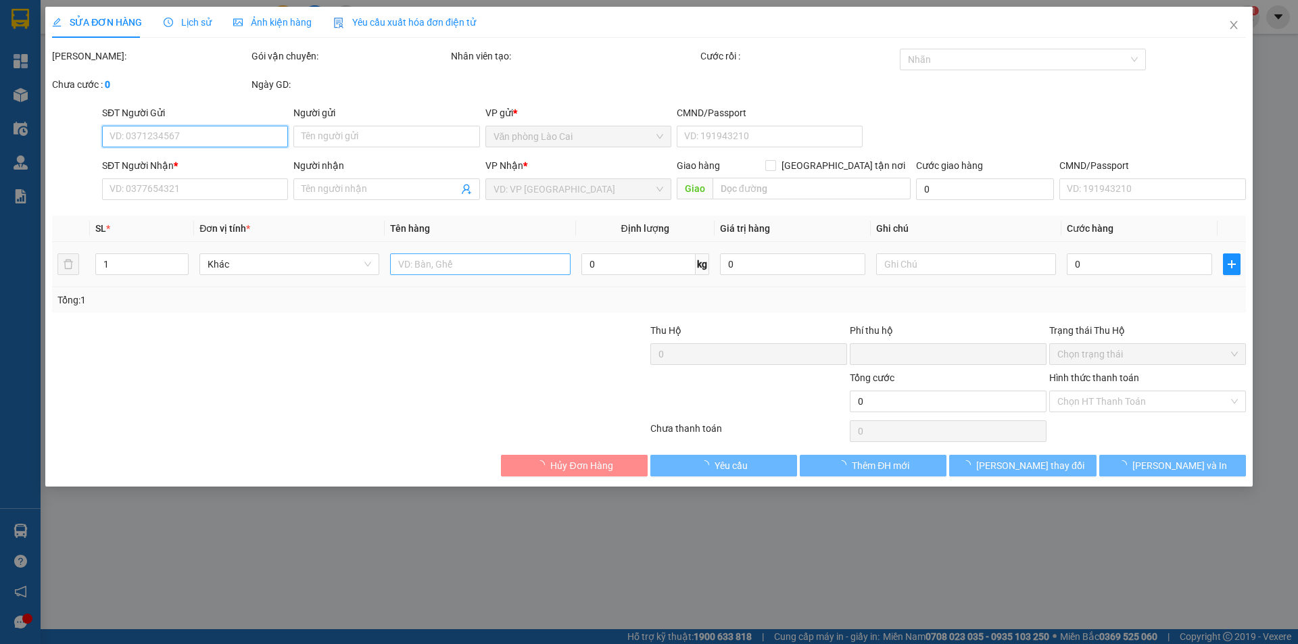
type input "0943779797"
type input "0"
type input "100.000"
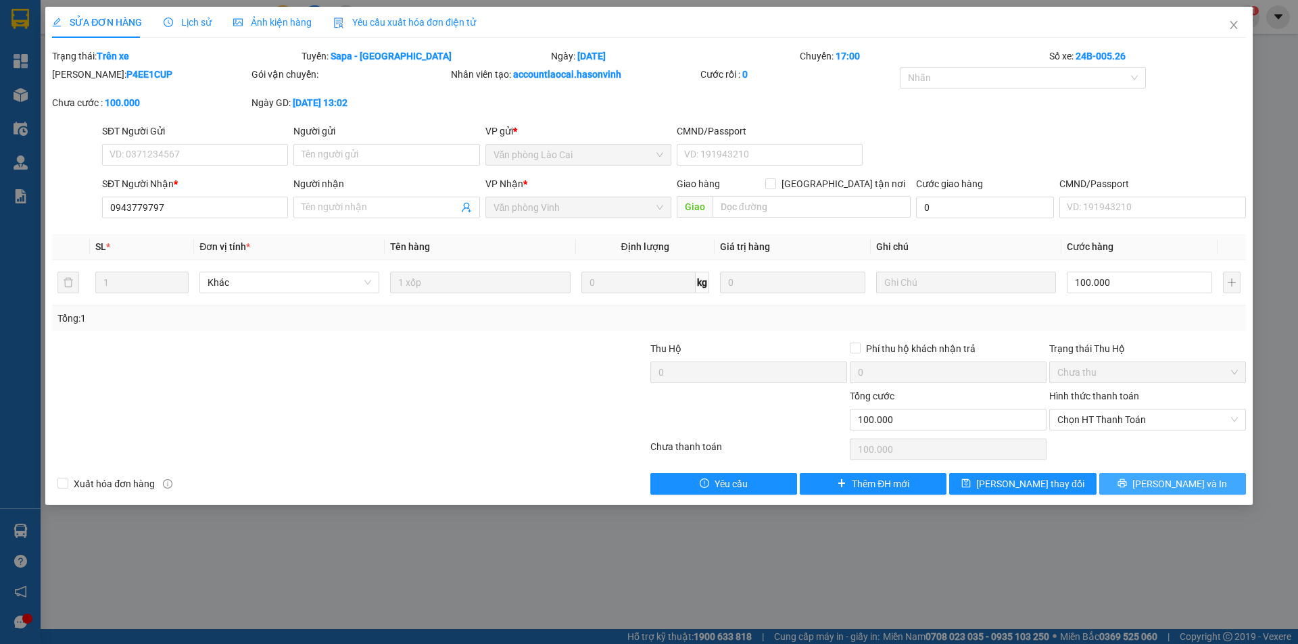
drag, startPoint x: 1183, startPoint y: 479, endPoint x: 981, endPoint y: 502, distance: 203.4
click at [1183, 479] on span "[PERSON_NAME] và In" at bounding box center [1180, 484] width 95 height 15
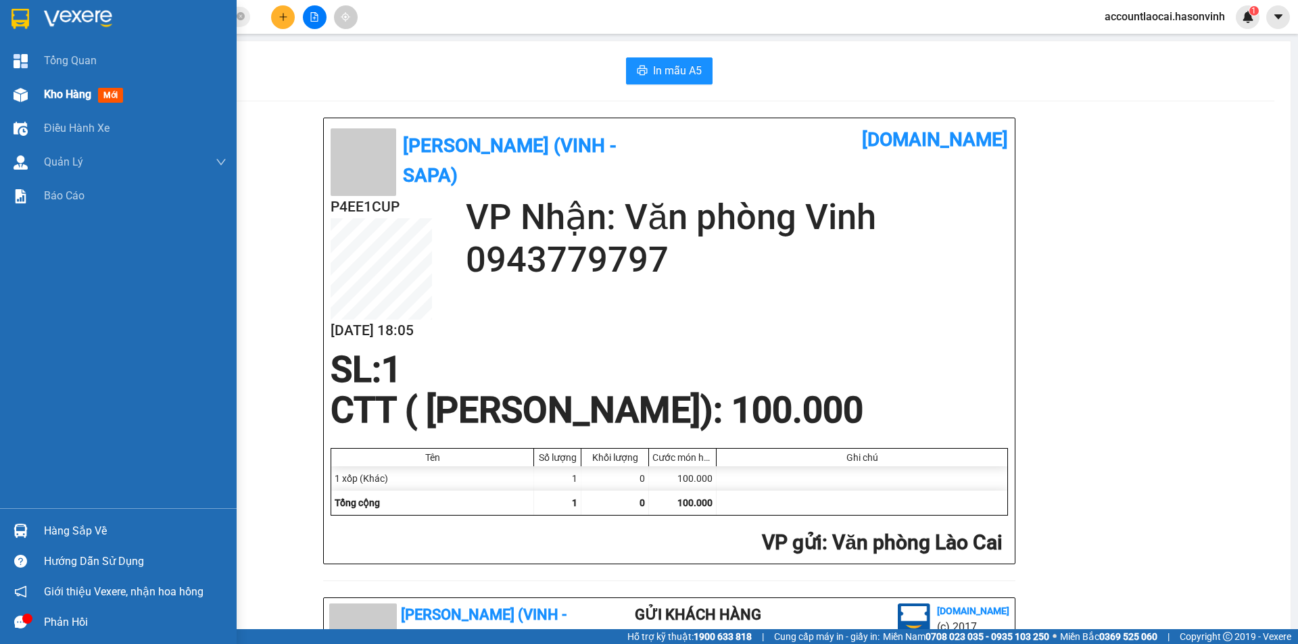
click at [58, 90] on span "Kho hàng" at bounding box center [67, 94] width 47 height 13
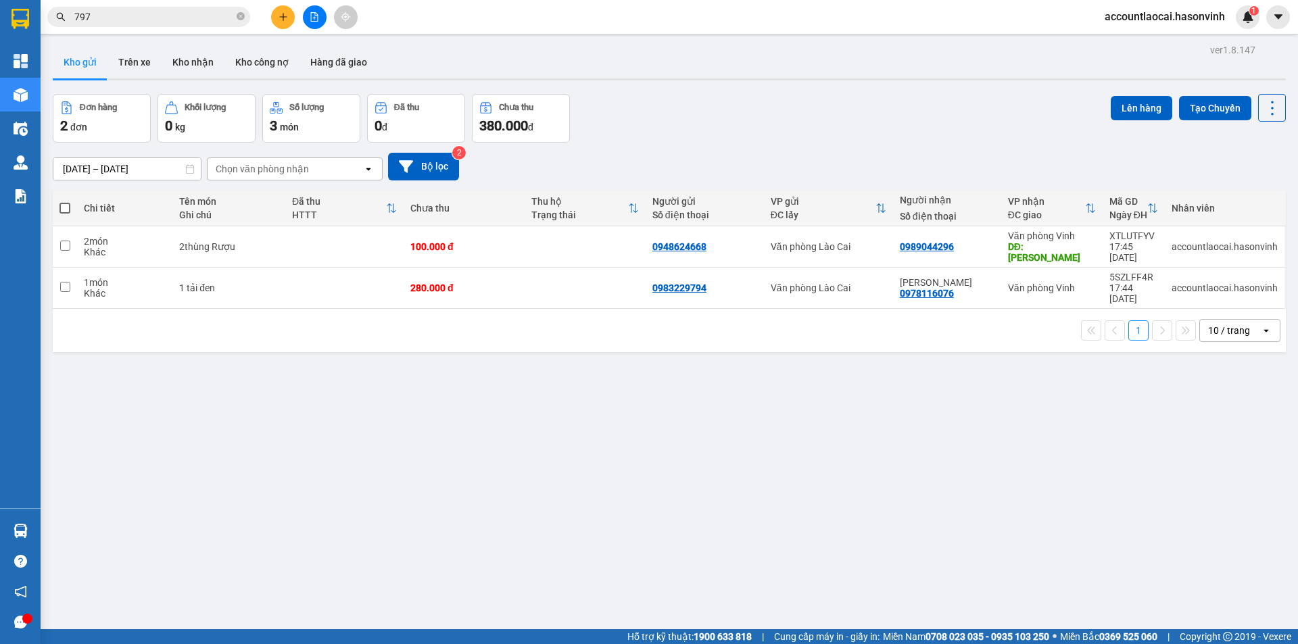
click at [113, 8] on span "797" at bounding box center [148, 17] width 203 height 20
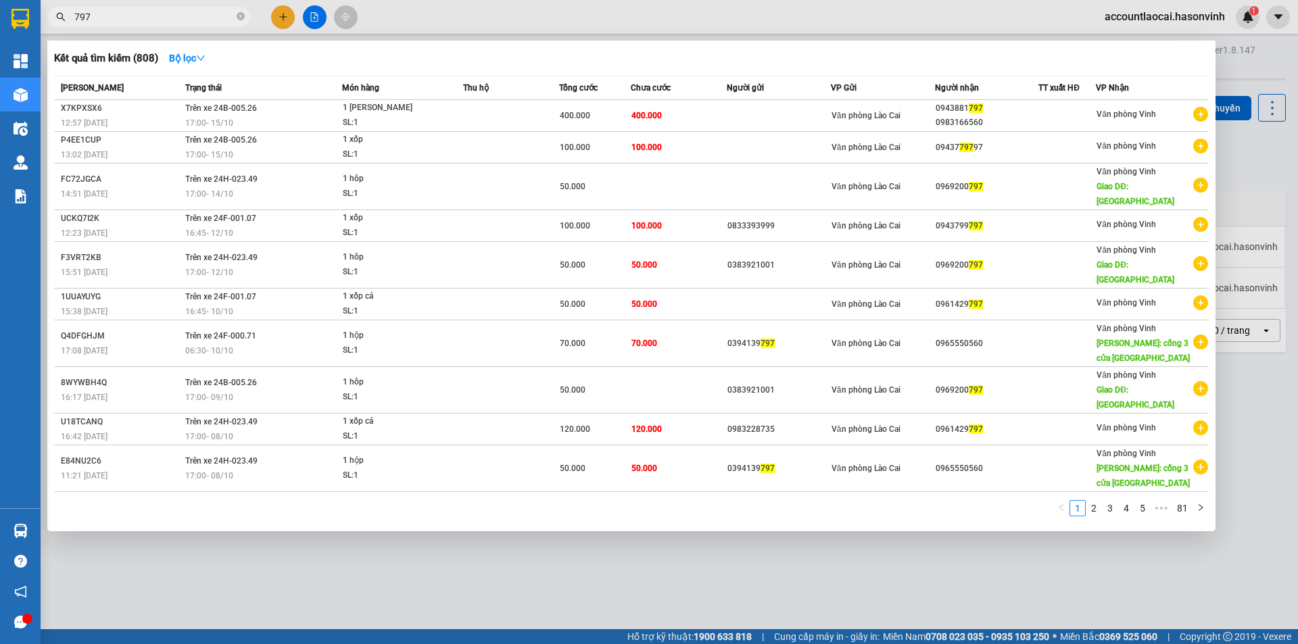
drag, startPoint x: 100, startPoint y: 15, endPoint x: 43, endPoint y: 15, distance: 57.5
click at [43, 15] on div "797" at bounding box center [132, 17] width 264 height 20
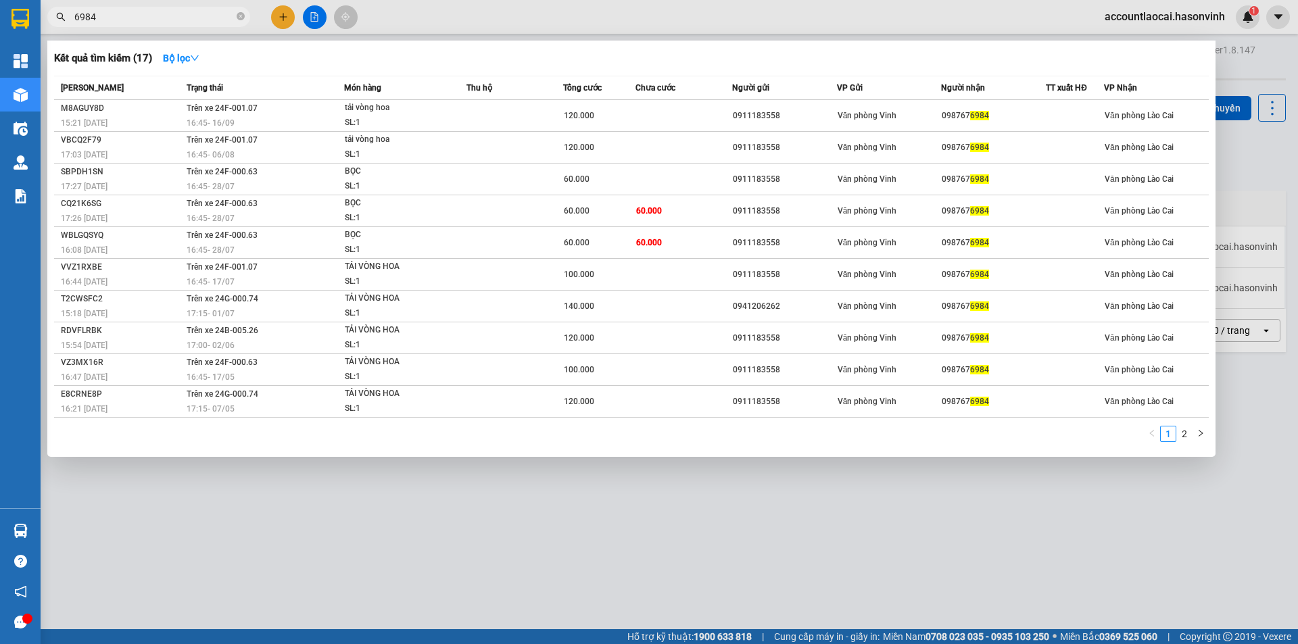
type input "6984"
click at [281, 14] on div at bounding box center [649, 322] width 1298 height 644
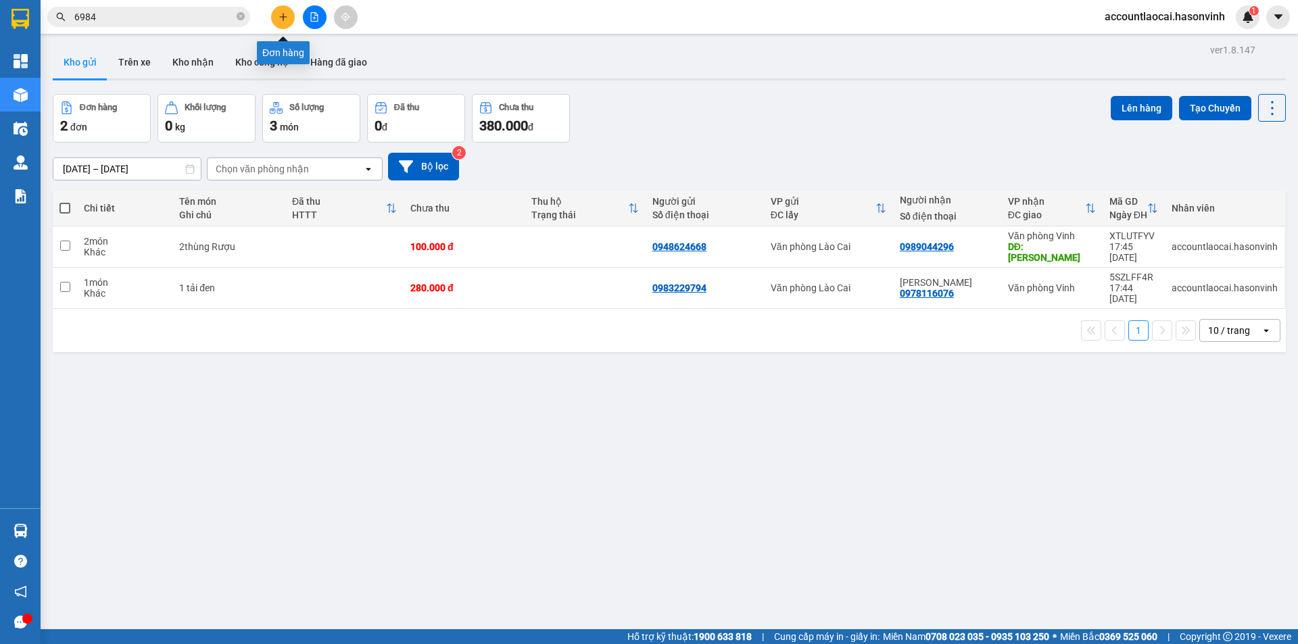
click at [279, 14] on icon "plus" at bounding box center [283, 16] width 9 height 9
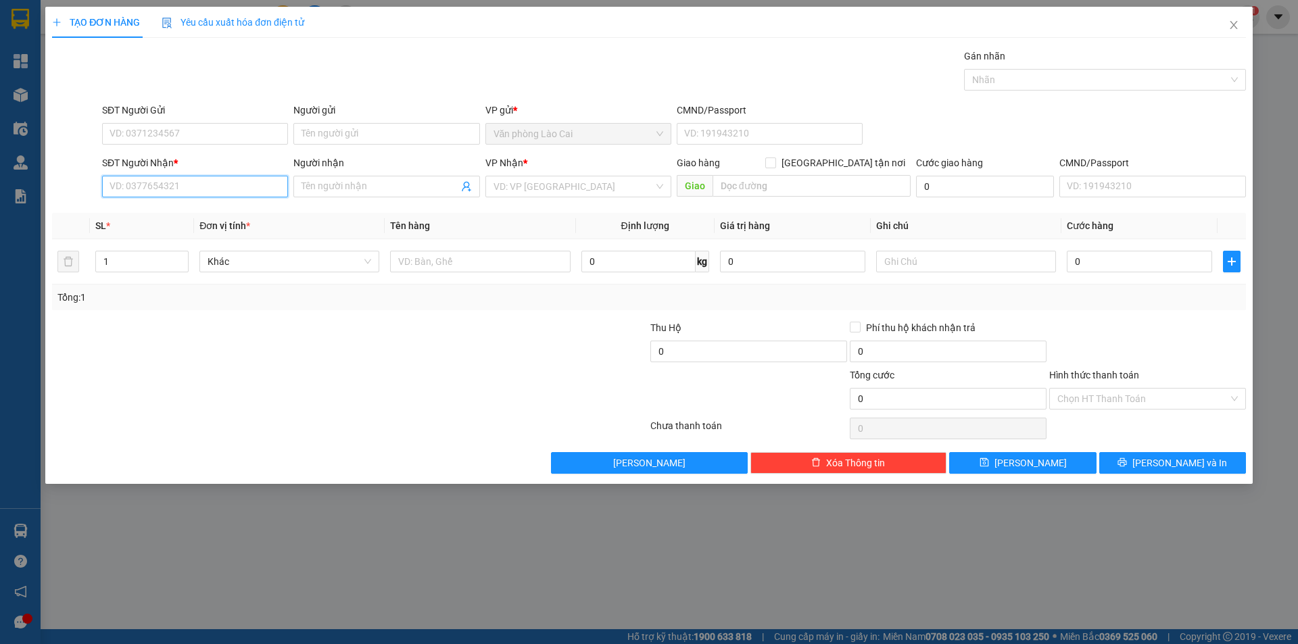
click at [210, 191] on input "SĐT Người Nhận *" at bounding box center [195, 187] width 186 height 22
click at [181, 214] on div "0919592984" at bounding box center [195, 213] width 170 height 15
type input "0919592984"
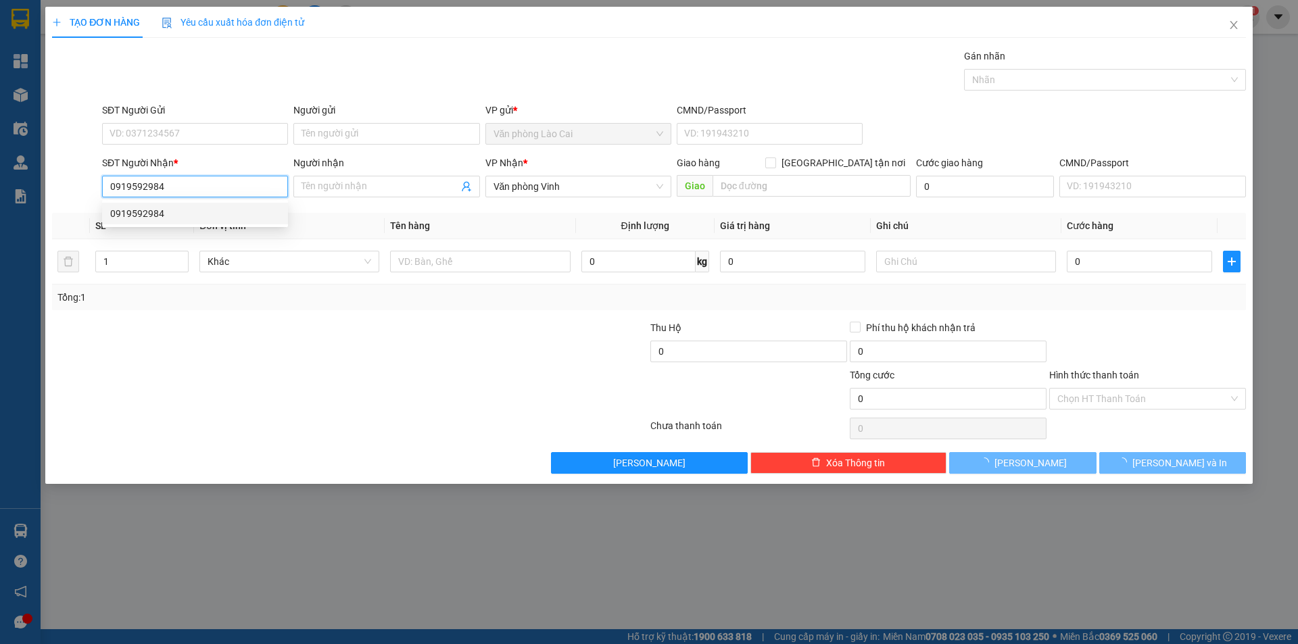
type input "50.000"
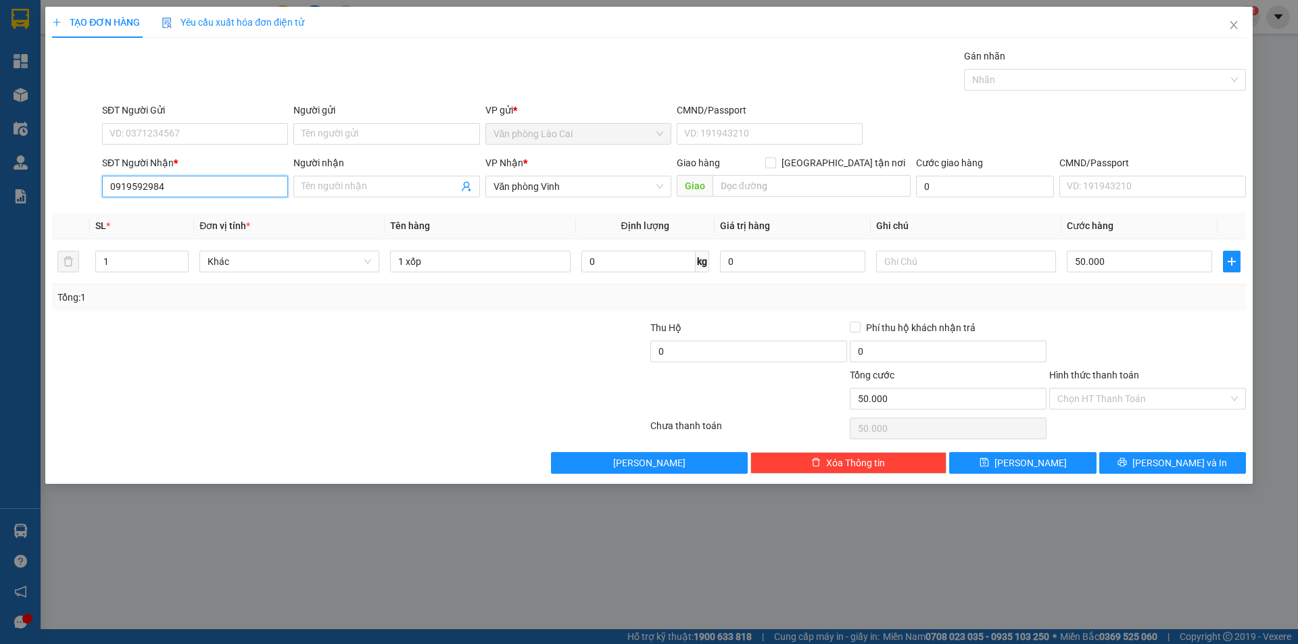
drag, startPoint x: 210, startPoint y: 187, endPoint x: 0, endPoint y: 199, distance: 210.0
click at [0, 199] on div "TẠO ĐƠN HÀNG Yêu cầu xuất hóa đơn điện tử Transit Pickup Surcharge Ids Transit …" at bounding box center [649, 322] width 1298 height 644
type input "984"
click at [1235, 26] on icon "close" at bounding box center [1234, 25] width 11 height 11
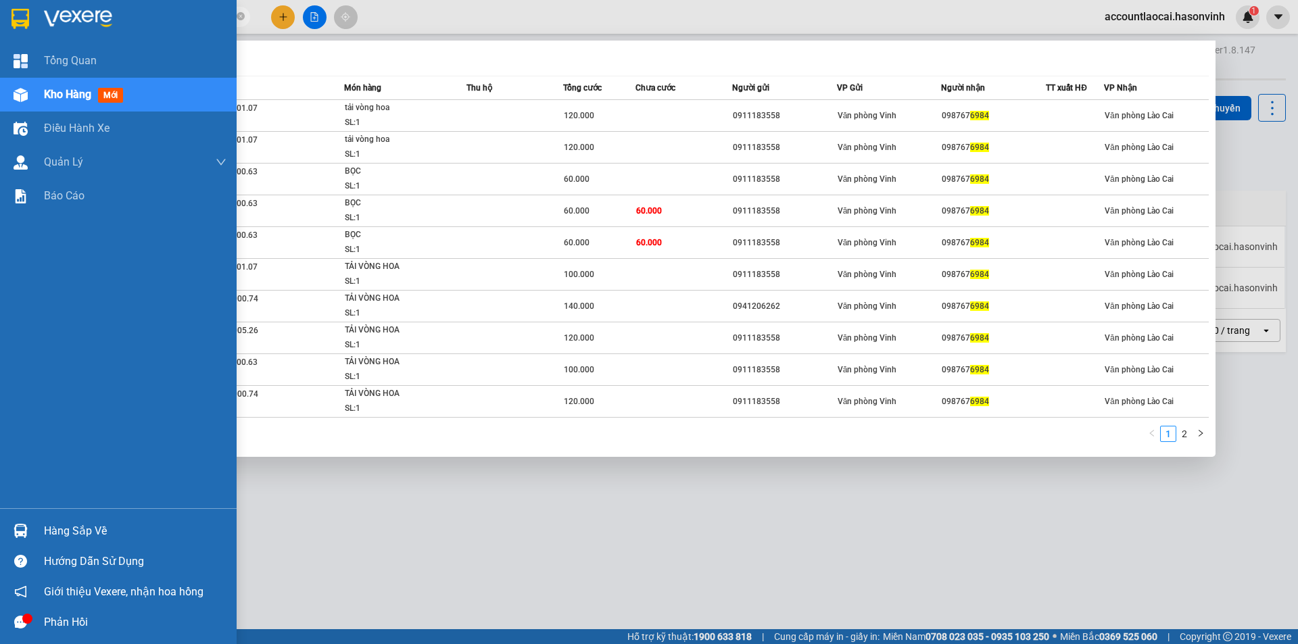
drag, startPoint x: 152, startPoint y: 18, endPoint x: 0, endPoint y: 9, distance: 152.4
click at [0, 9] on section "Kết quả tìm kiếm ( 17 ) Bộ lọc Mã ĐH Trạng thái Món hàng Thu hộ Tổng cước Chưa …" at bounding box center [649, 322] width 1298 height 644
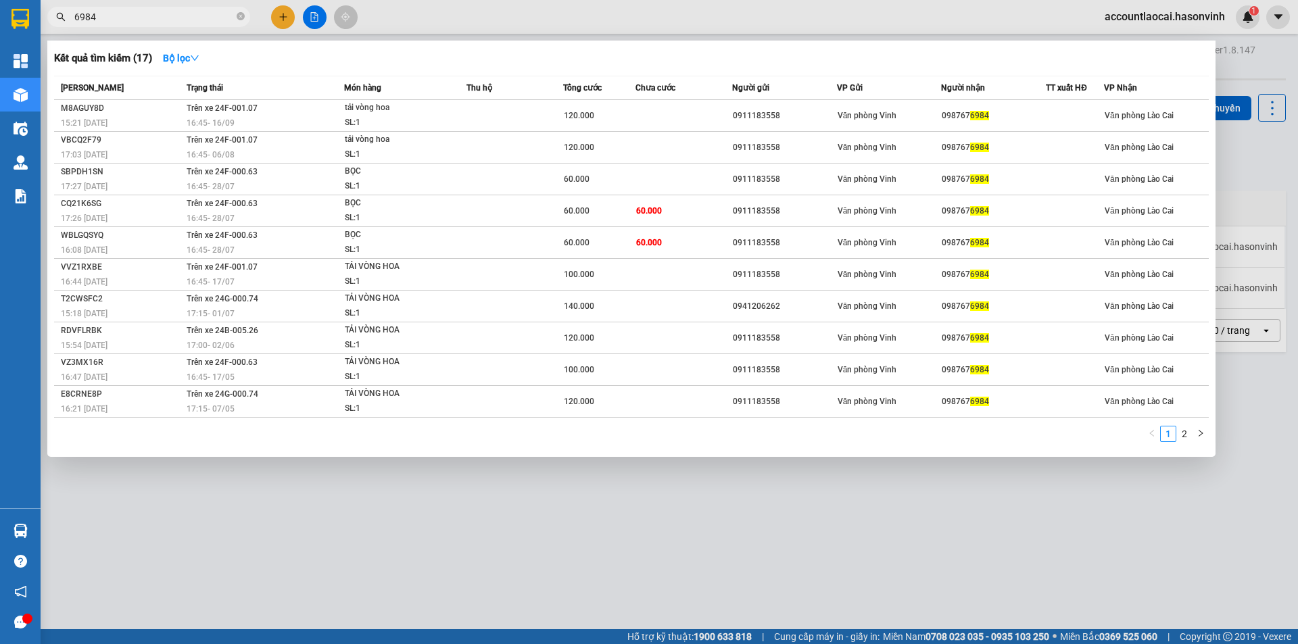
drag, startPoint x: 507, startPoint y: 479, endPoint x: 503, endPoint y: 469, distance: 10.7
click at [507, 481] on div at bounding box center [649, 322] width 1298 height 644
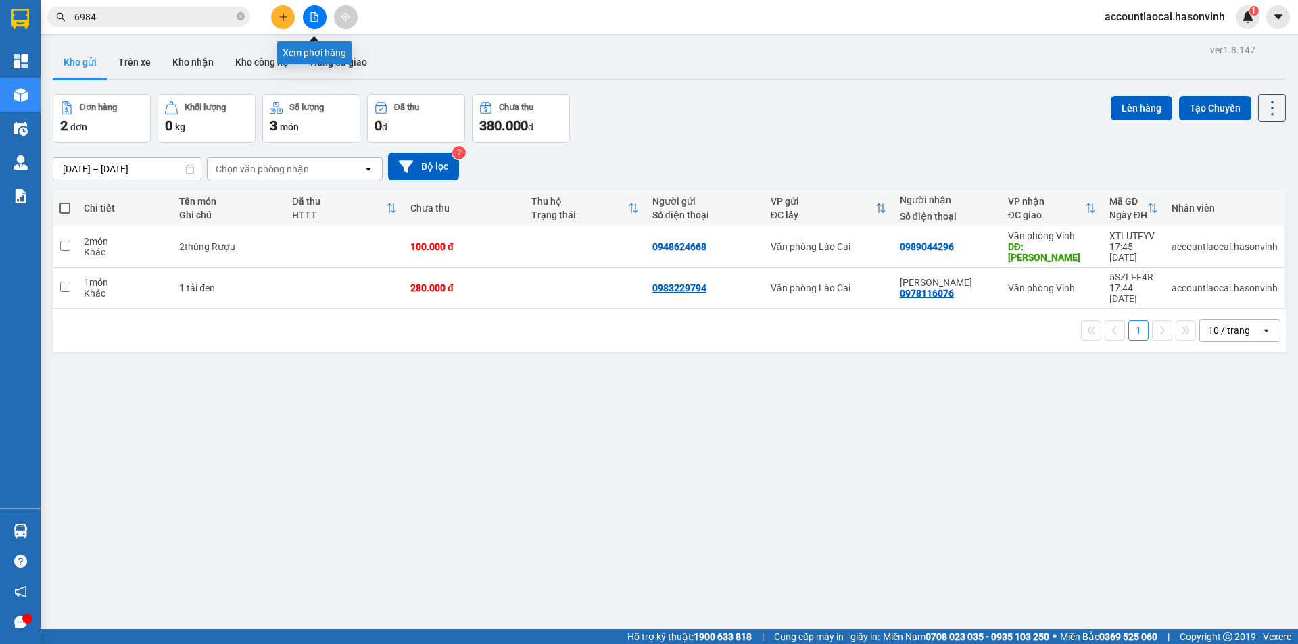
click at [322, 14] on button at bounding box center [315, 17] width 24 height 24
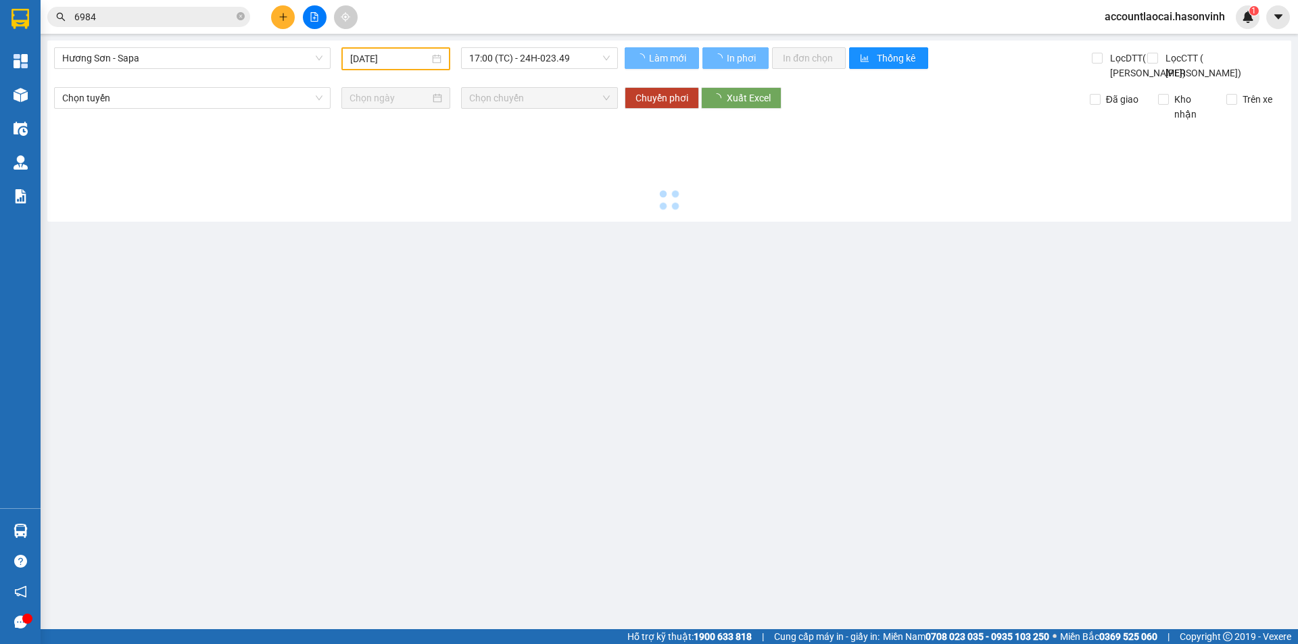
type input "[DATE]"
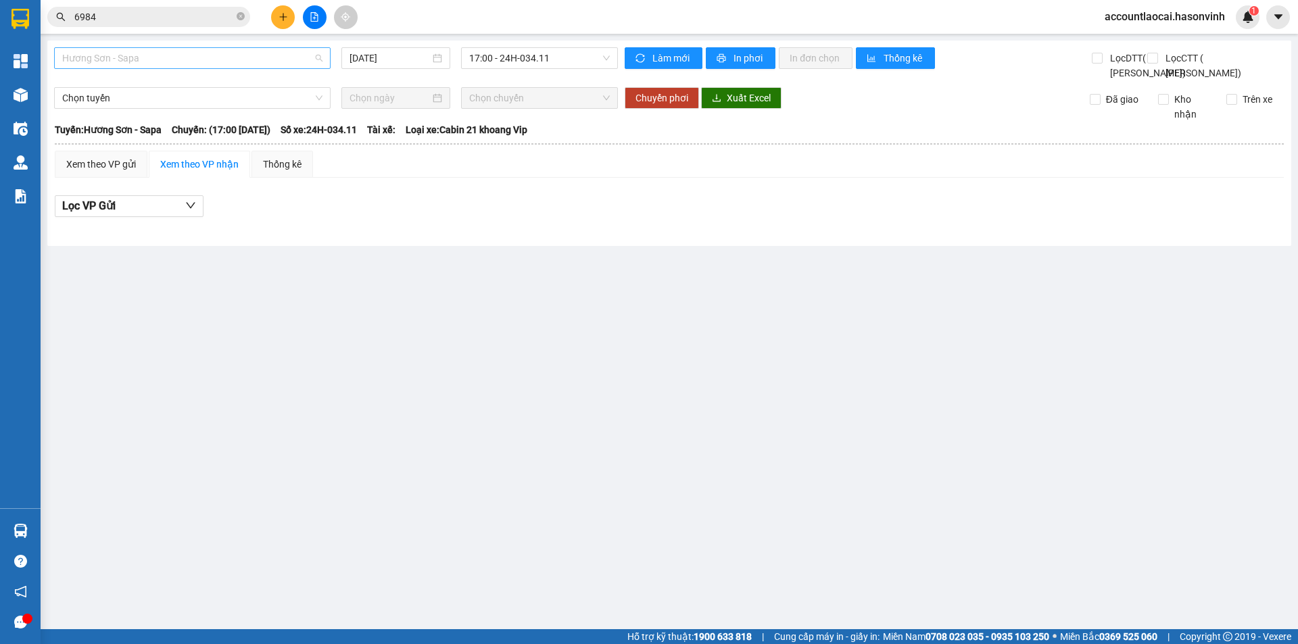
click at [179, 53] on span "Hương Sơn - Sapa" at bounding box center [192, 58] width 260 height 20
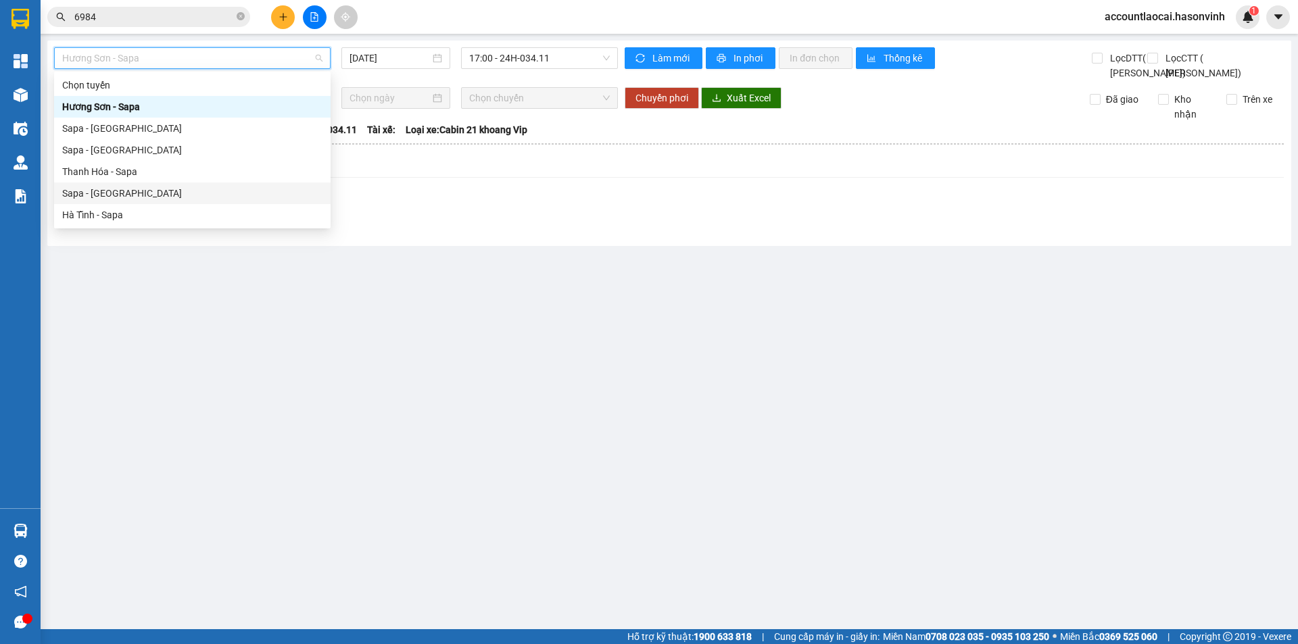
click at [122, 189] on div "Sapa - [GEOGRAPHIC_DATA]" at bounding box center [192, 193] width 260 height 15
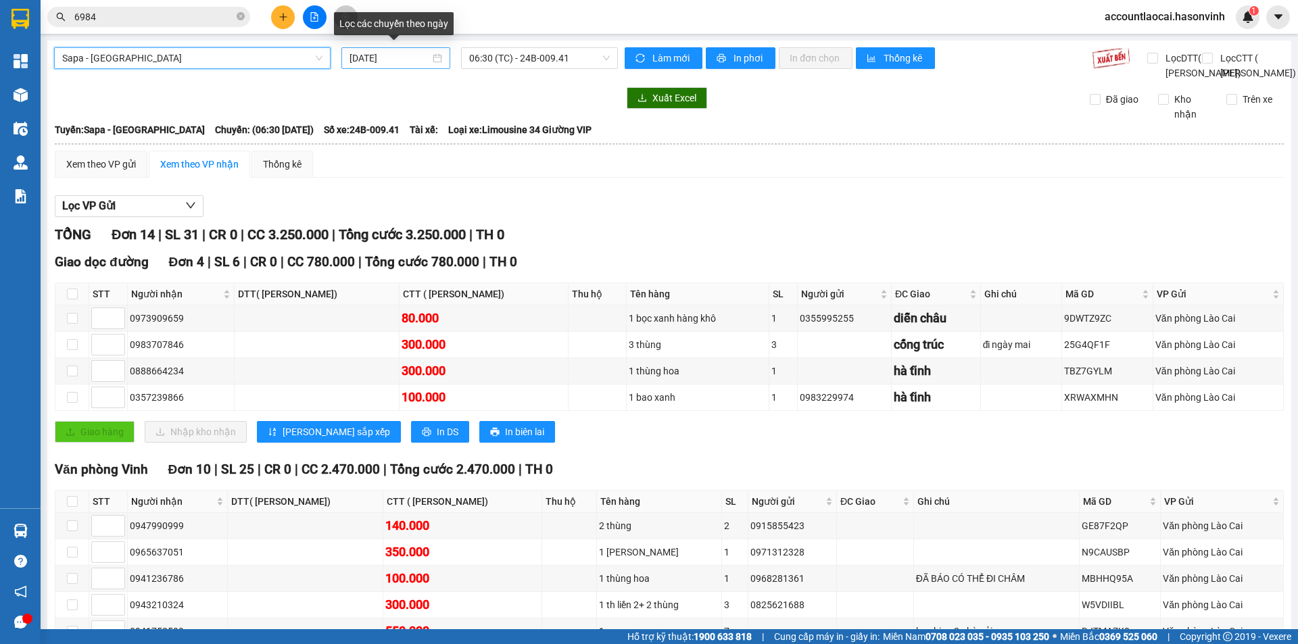
click at [374, 60] on input "[DATE]" at bounding box center [390, 58] width 80 height 15
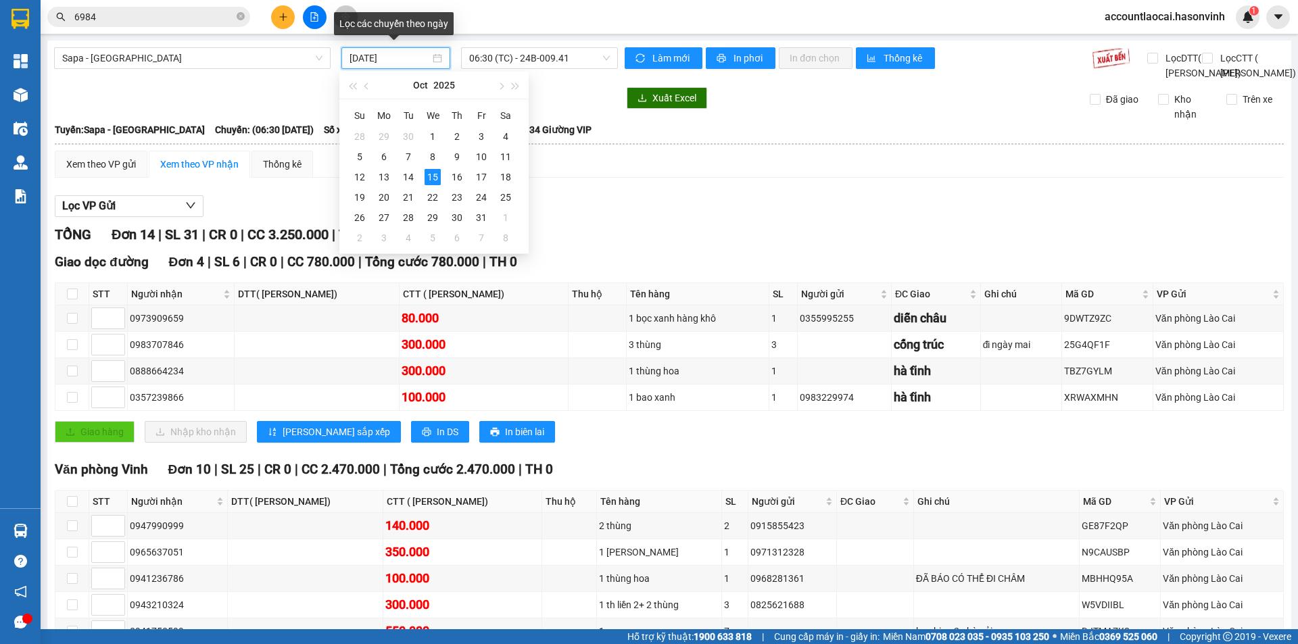
type input "[DATE]"
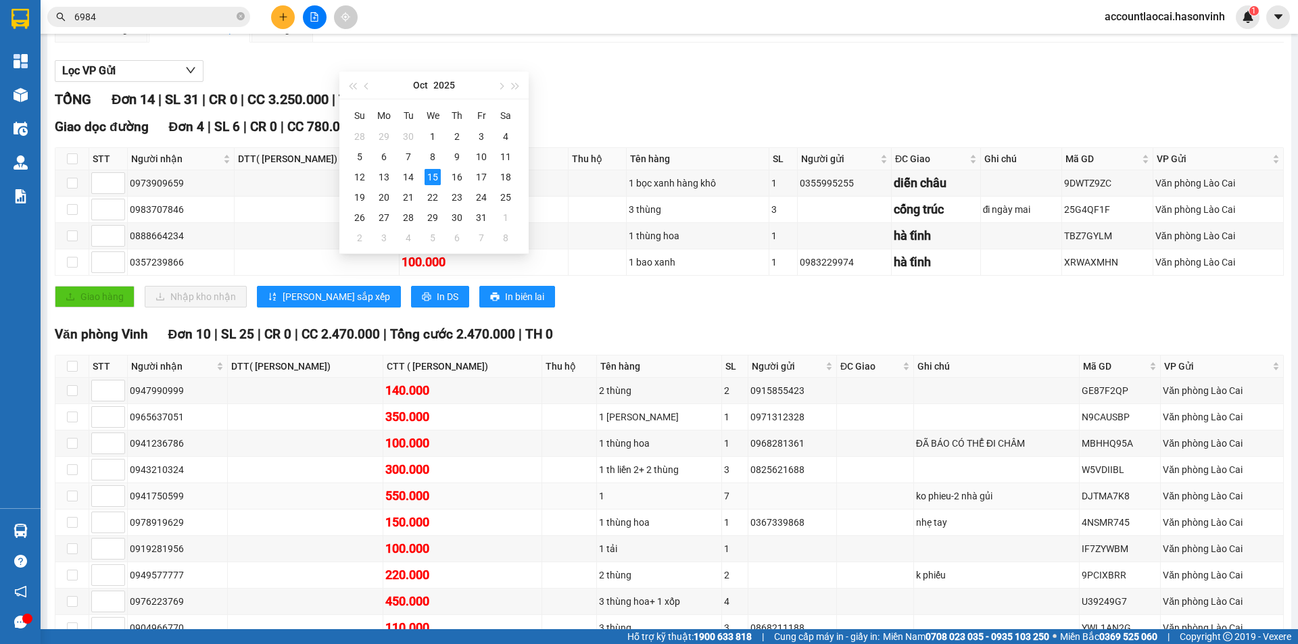
scroll to position [247, 0]
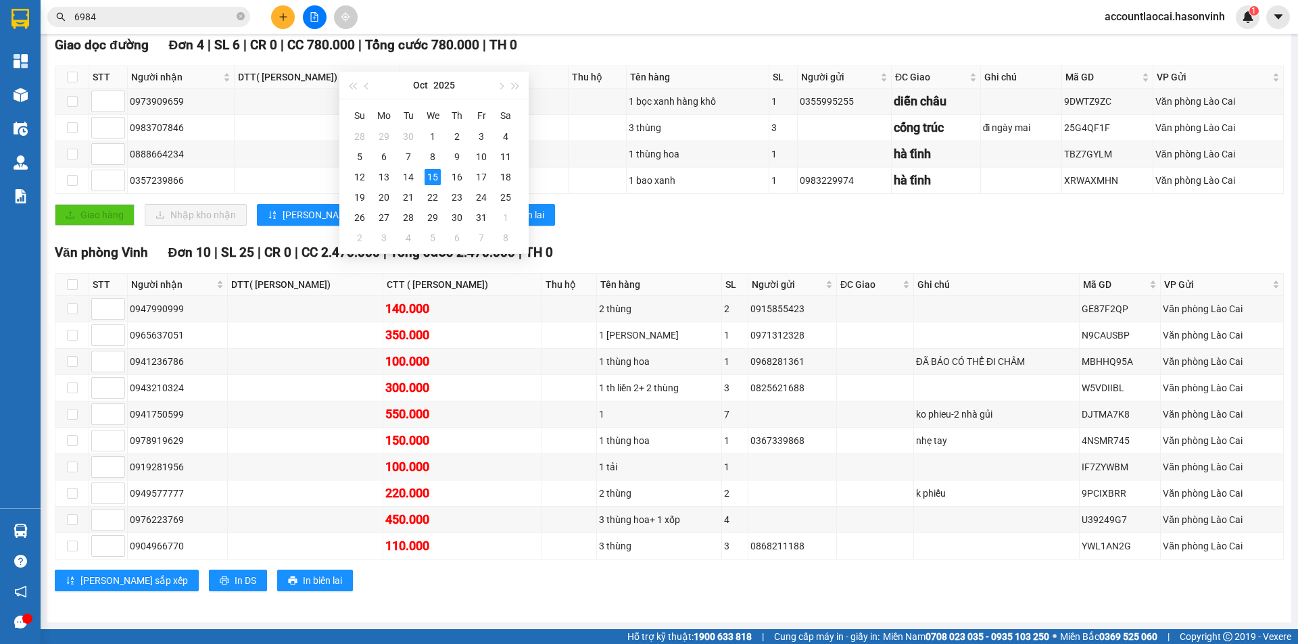
click at [774, 240] on div "TỔNG Đơn 14 | SL 31 | CR 0 | CC 3.250.000 | Tổng cước 3.250.000 | TH 0 Giao dọc…" at bounding box center [669, 307] width 1229 height 601
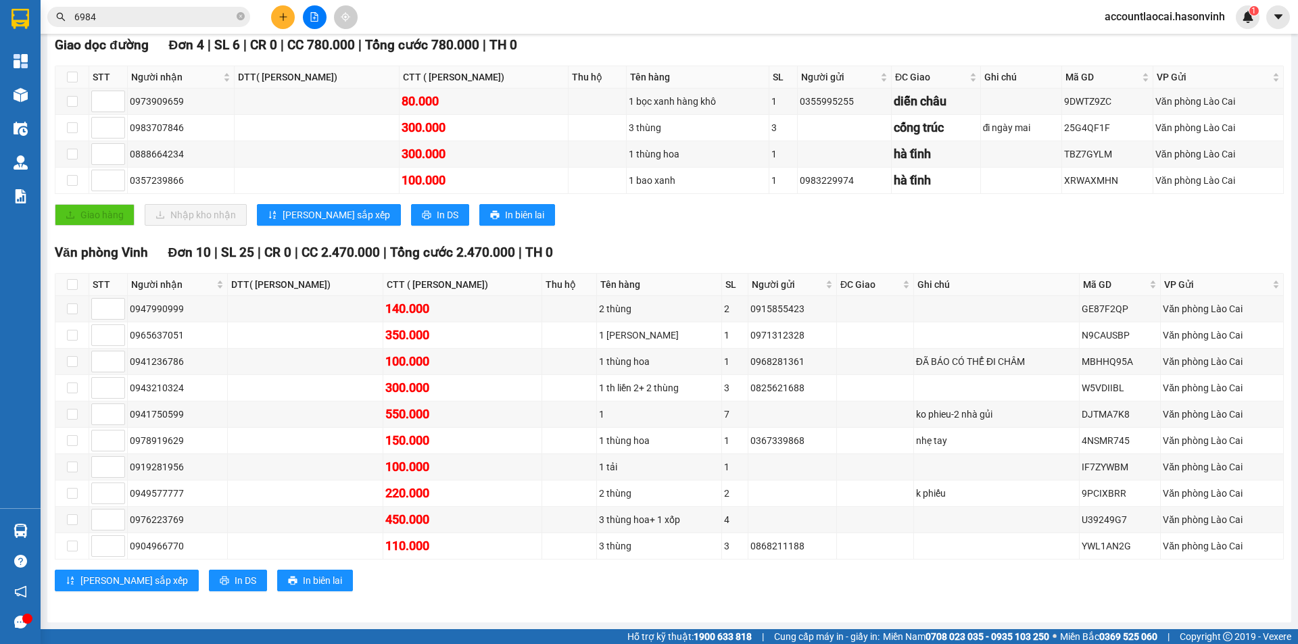
scroll to position [0, 0]
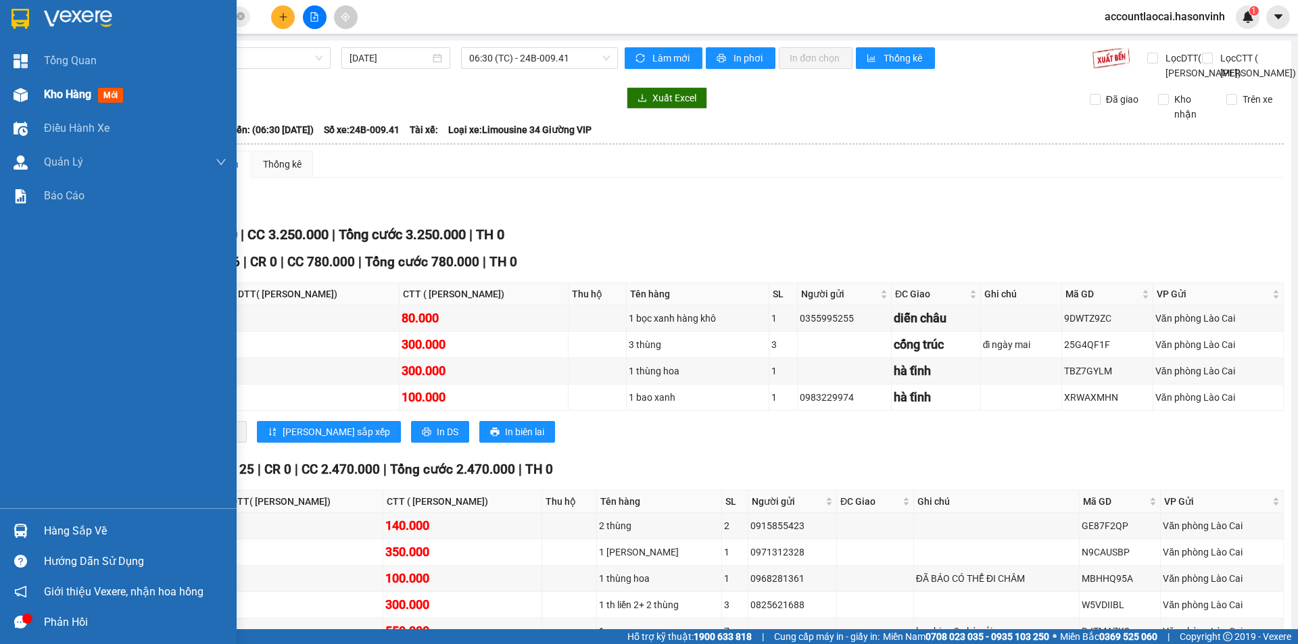
click at [73, 96] on span "Kho hàng" at bounding box center [67, 94] width 47 height 13
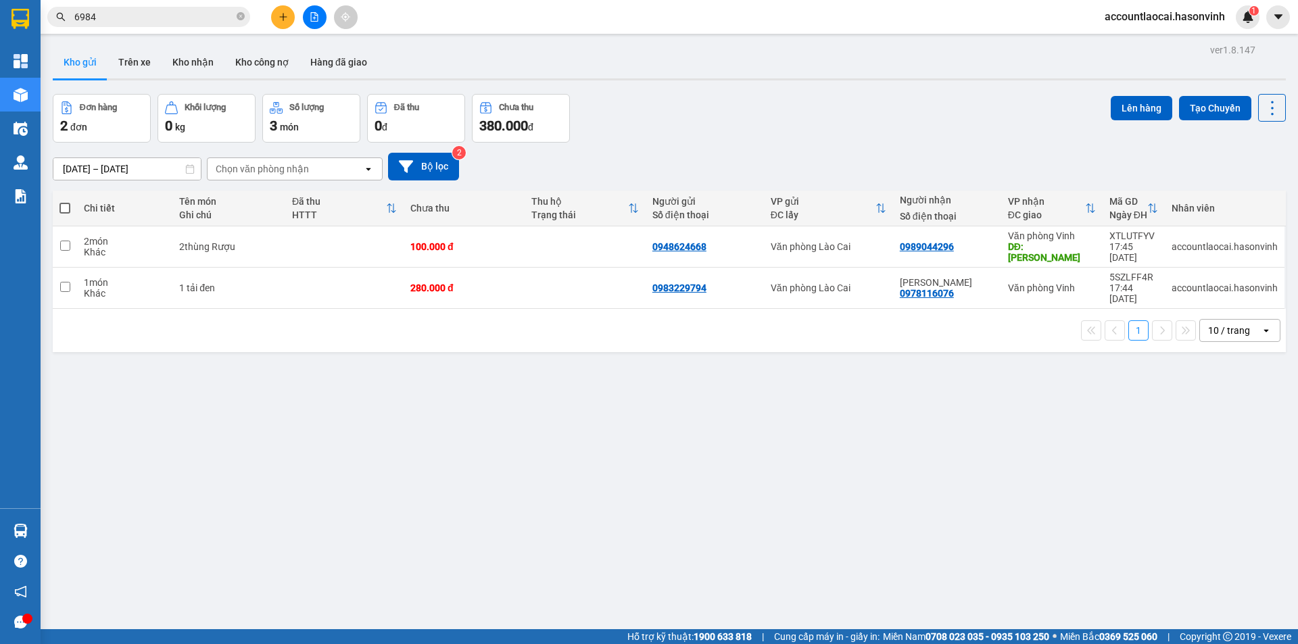
click at [308, 17] on button at bounding box center [315, 17] width 24 height 24
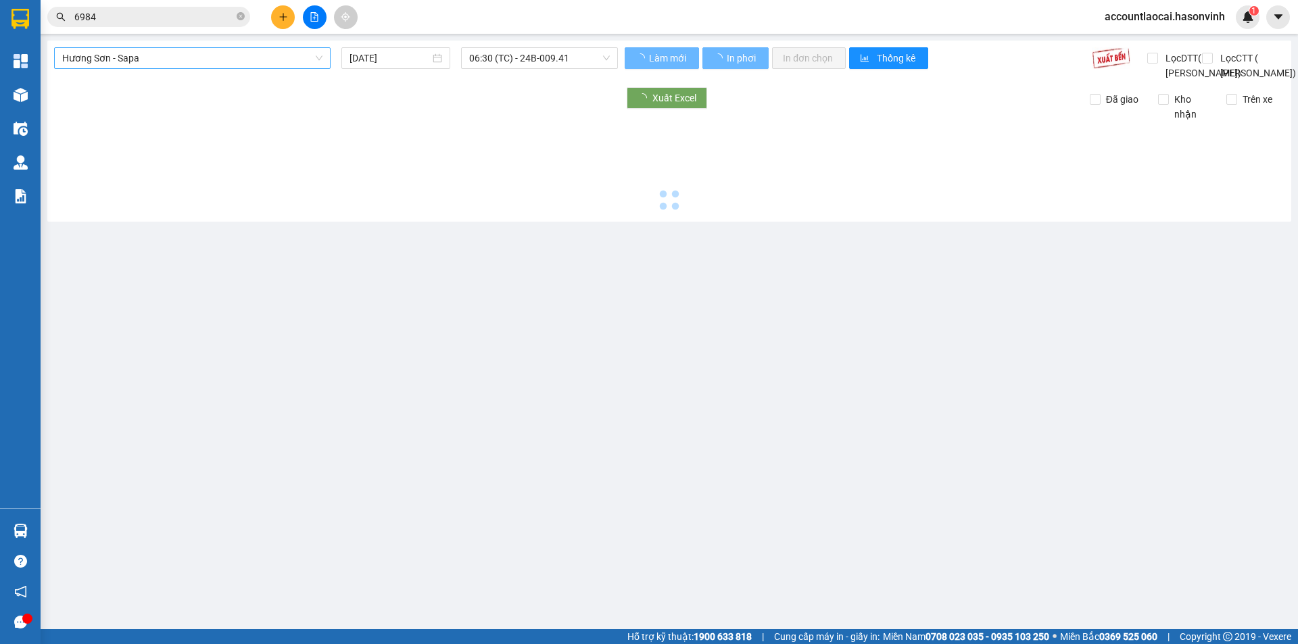
drag, startPoint x: 196, startPoint y: 60, endPoint x: 185, endPoint y: 66, distance: 13.3
click at [195, 60] on span "Hương Sơn - Sapa" at bounding box center [192, 58] width 260 height 20
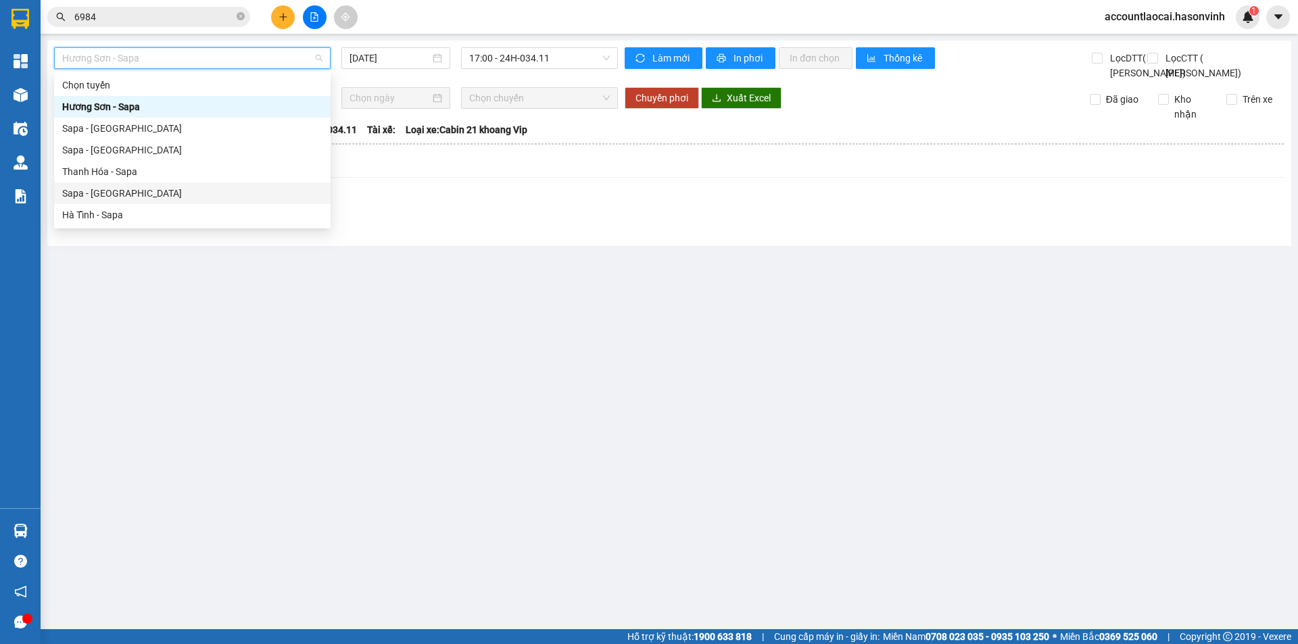
click at [128, 188] on div "Sapa - [GEOGRAPHIC_DATA]" at bounding box center [192, 193] width 260 height 15
type input "[DATE]"
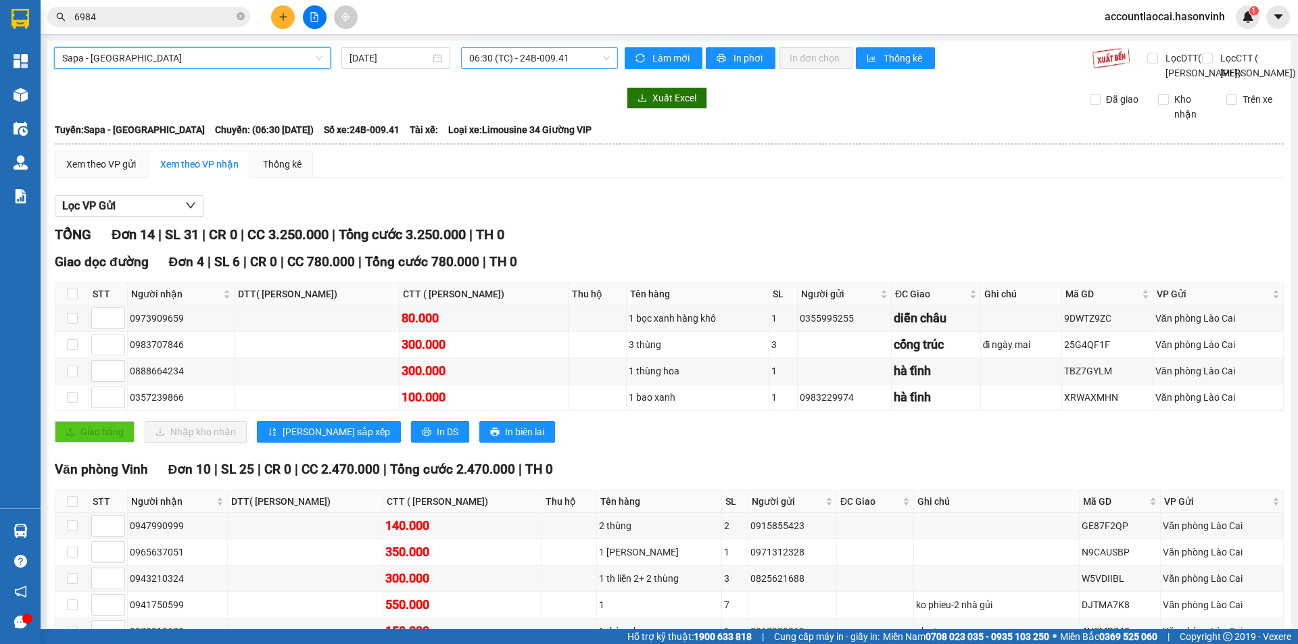
click at [554, 62] on span "06:30 (TC) - 24B-009.41" at bounding box center [539, 58] width 141 height 20
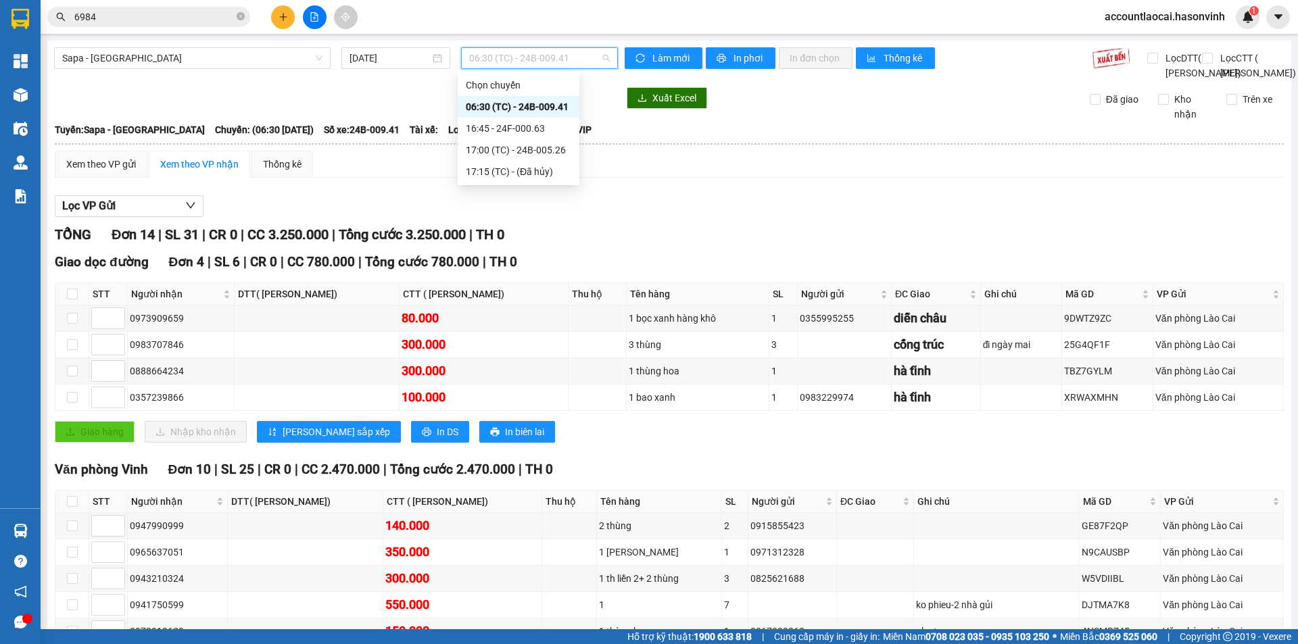
click at [539, 126] on div "16:45 - 24F-000.63" at bounding box center [518, 128] width 105 height 15
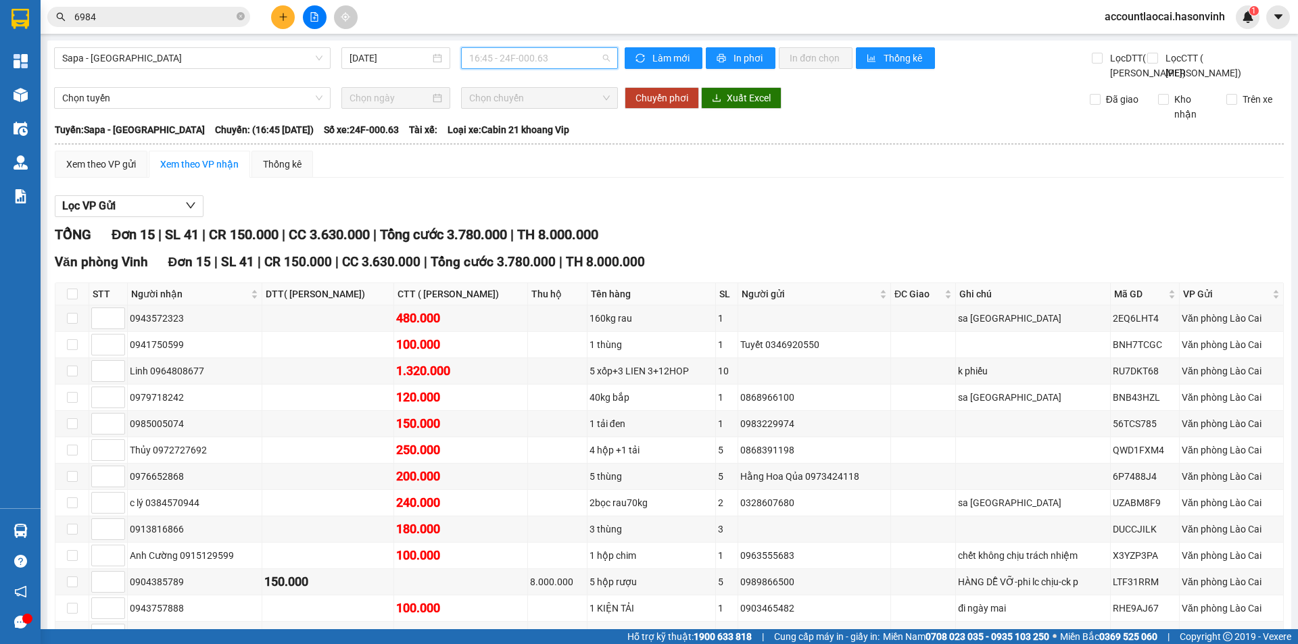
click at [565, 56] on span "16:45 - 24F-000.63" at bounding box center [539, 58] width 141 height 20
click at [550, 148] on div "17:00 (TC) - 24B-005.26" at bounding box center [518, 150] width 105 height 15
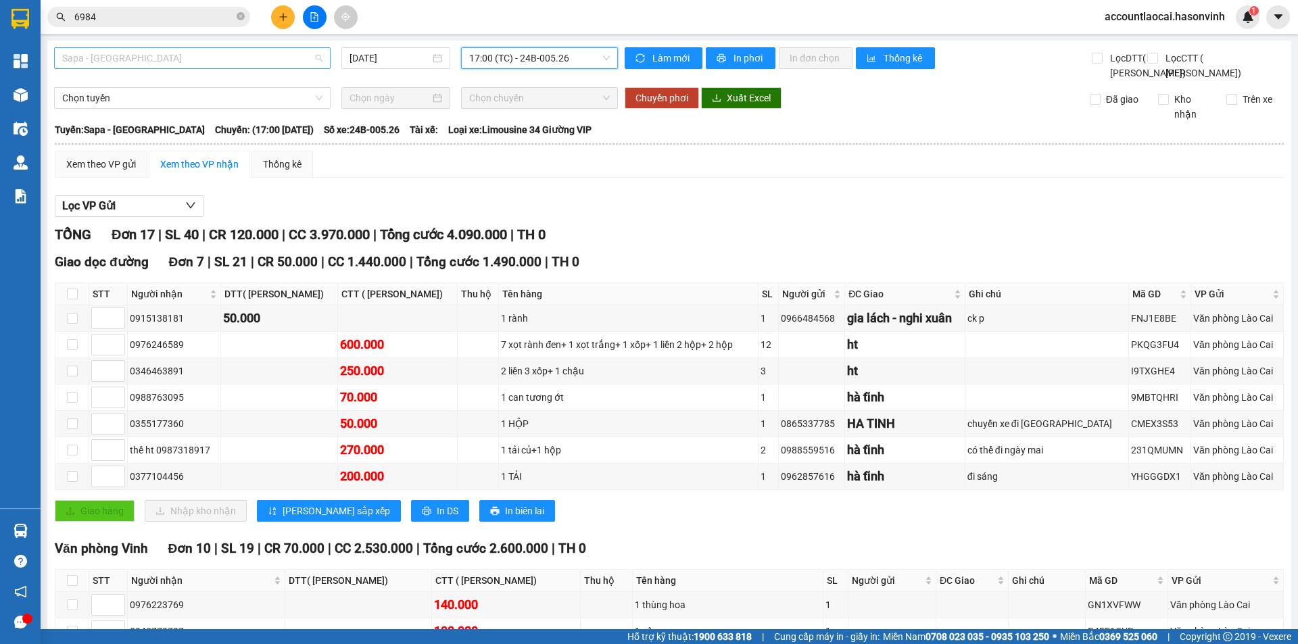
click at [170, 61] on span "Sapa - [GEOGRAPHIC_DATA]" at bounding box center [192, 58] width 260 height 20
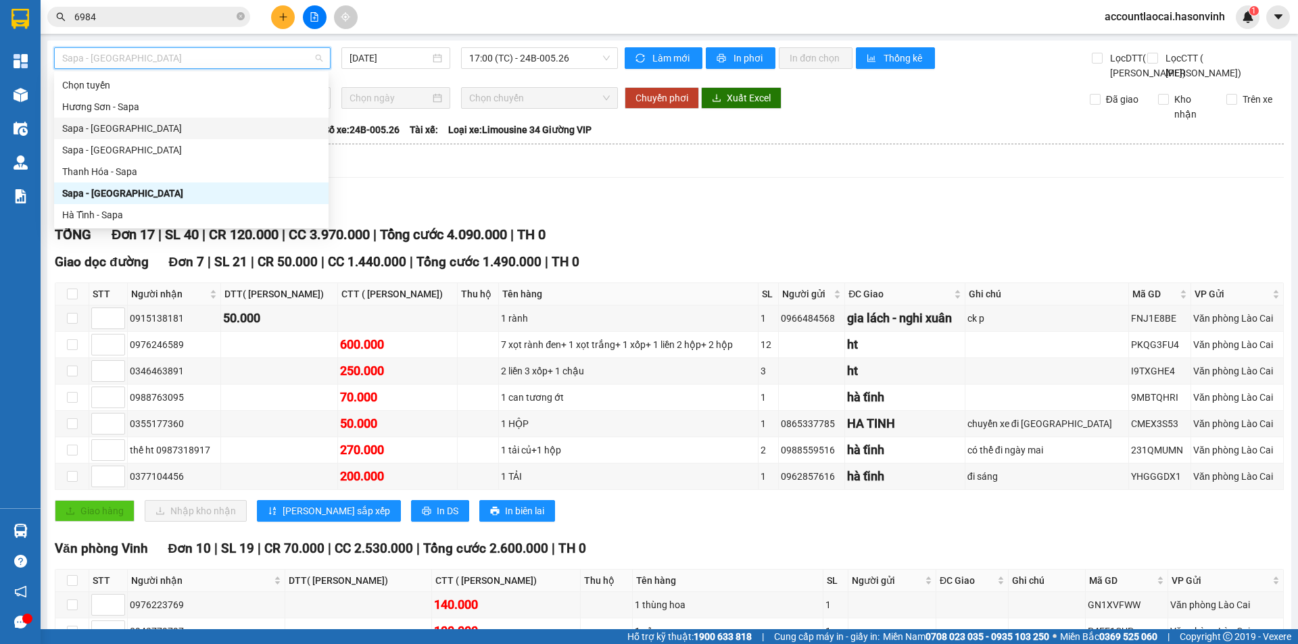
click at [126, 128] on div "Sapa - [GEOGRAPHIC_DATA]" at bounding box center [191, 128] width 258 height 15
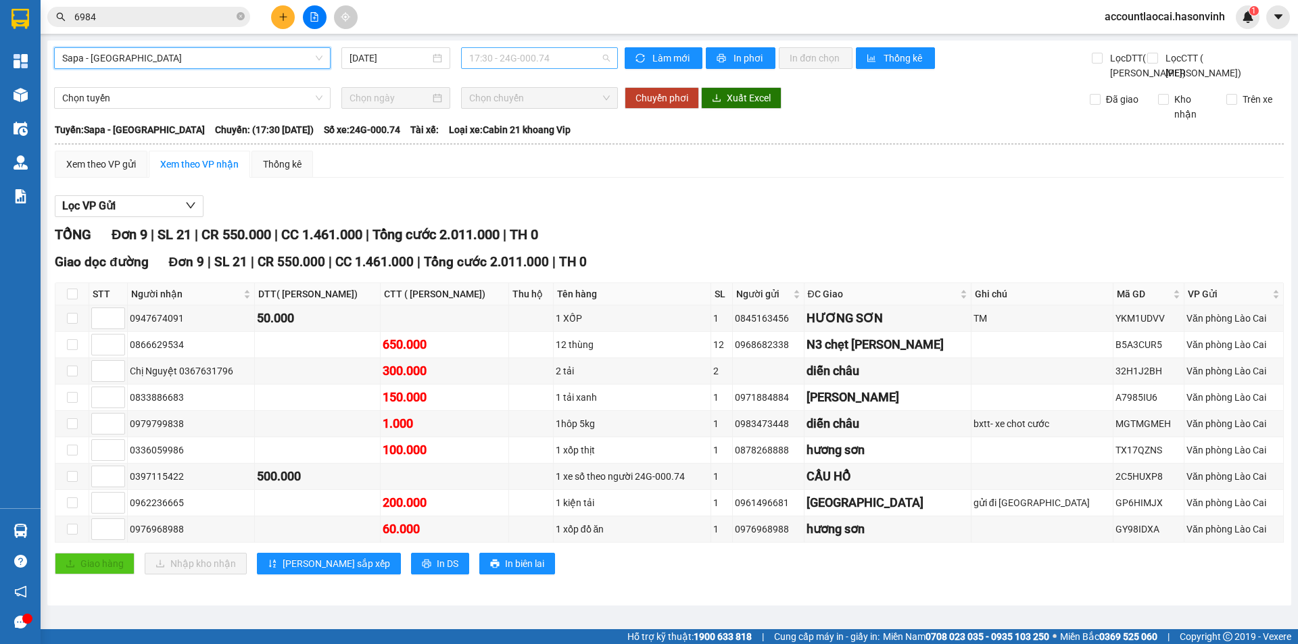
click at [541, 62] on span "17:30 - 24G-000.74" at bounding box center [539, 58] width 141 height 20
click at [361, 57] on input "[DATE]" at bounding box center [390, 58] width 80 height 15
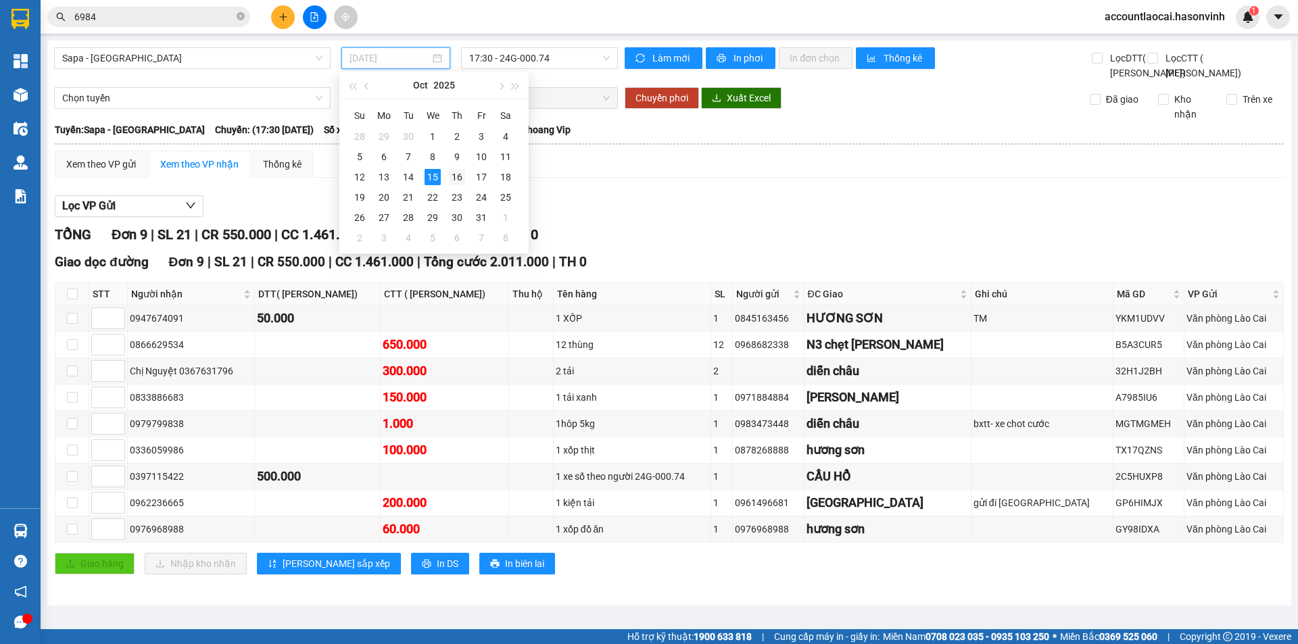
click at [450, 174] on div "16" at bounding box center [457, 177] width 16 height 16
type input "[DATE]"
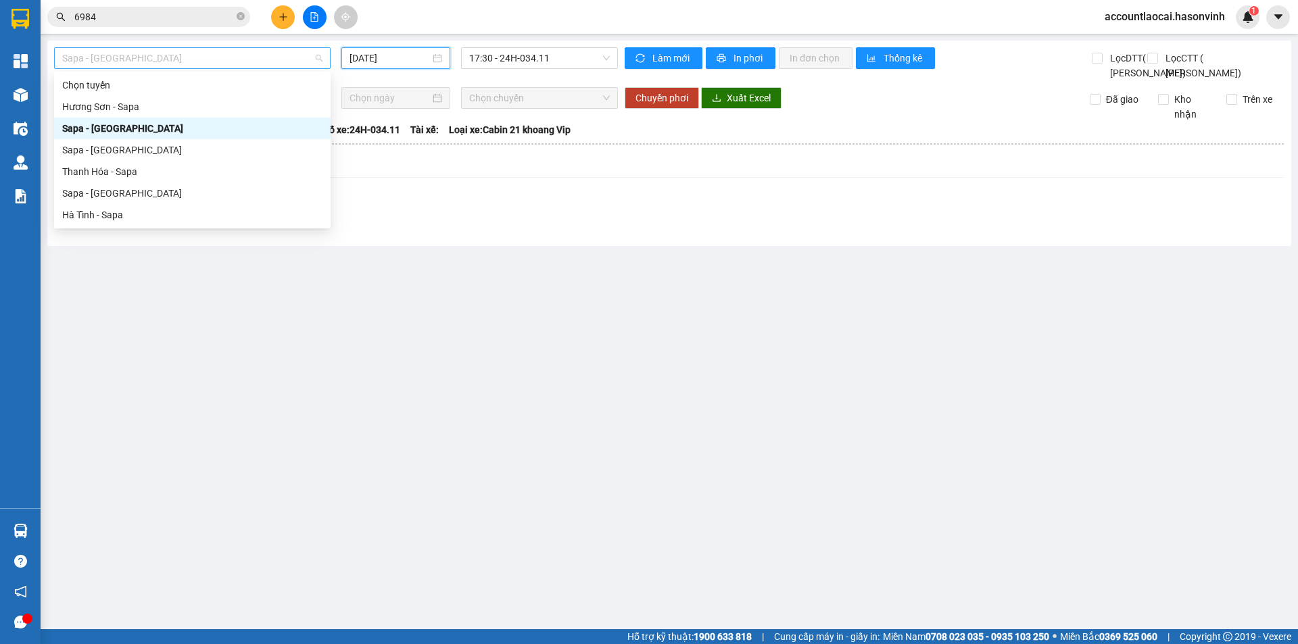
click at [209, 52] on span "Sapa - [GEOGRAPHIC_DATA]" at bounding box center [192, 58] width 260 height 20
click at [118, 189] on div "Sapa - [GEOGRAPHIC_DATA]" at bounding box center [192, 193] width 260 height 15
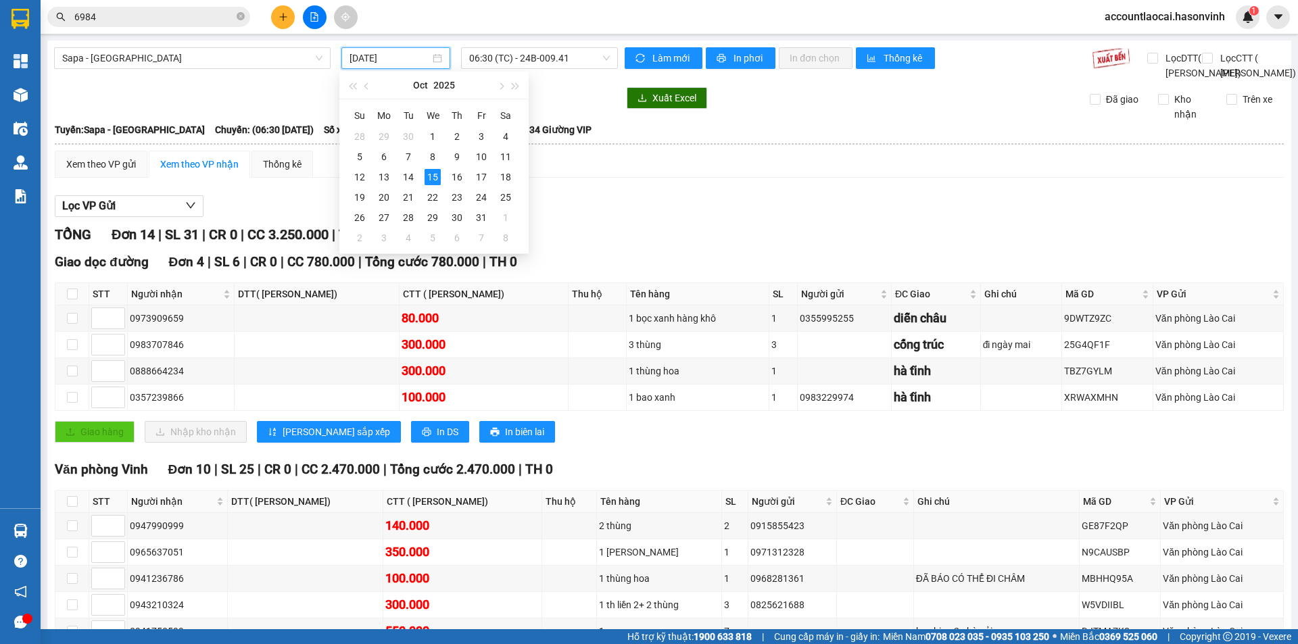
click at [398, 57] on input "[DATE]" at bounding box center [390, 58] width 80 height 15
click at [453, 173] on div "16" at bounding box center [457, 177] width 16 height 16
type input "[DATE]"
